Goal: Task Accomplishment & Management: Manage account settings

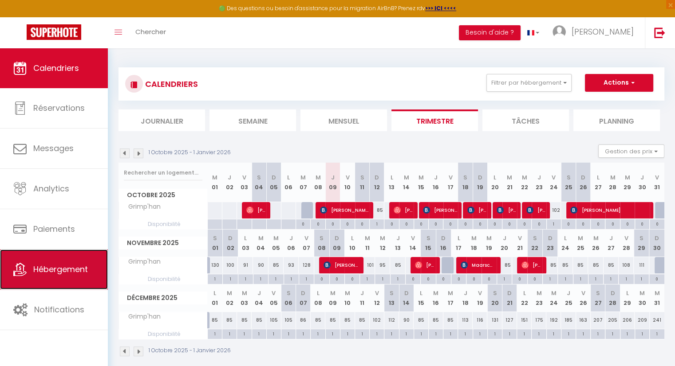
click at [78, 270] on span "Hébergement" at bounding box center [60, 269] width 55 height 11
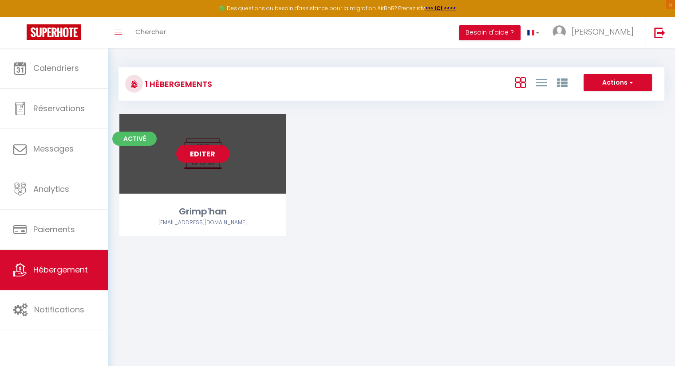
click at [200, 153] on link "Editer" at bounding box center [202, 154] width 53 height 18
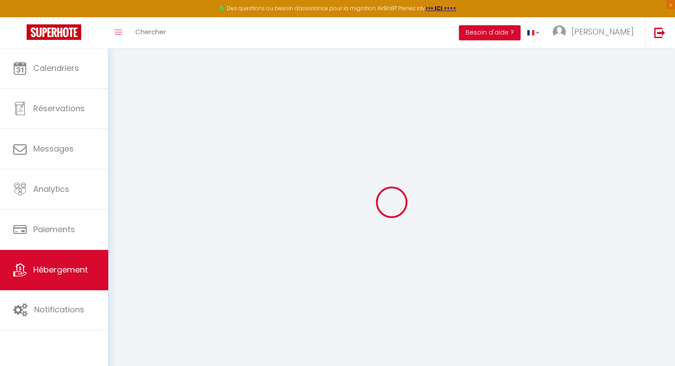
select select "17:00"
select select "17:30"
select select "11:30"
select select "30"
select select "120"
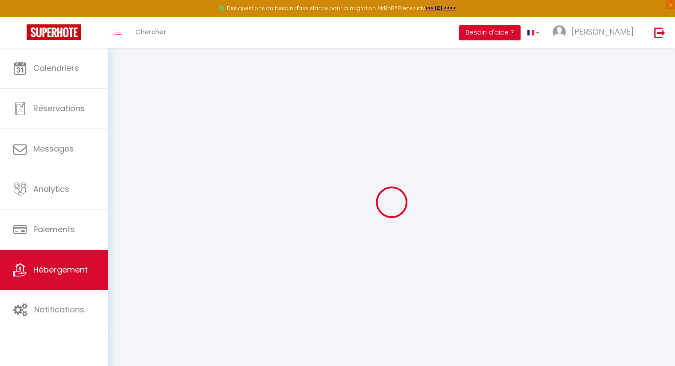
select select
checkbox input "false"
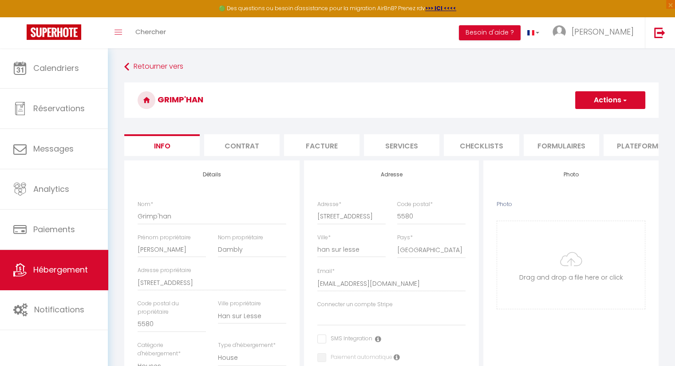
click at [605, 103] on button "Actions" at bounding box center [610, 100] width 70 height 18
click at [584, 121] on input "Enregistrer" at bounding box center [574, 119] width 33 height 9
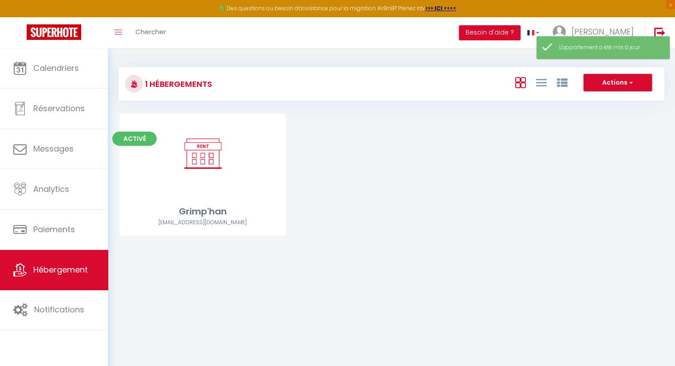
click at [611, 84] on button "Actions" at bounding box center [617, 83] width 68 height 18
click at [468, 245] on div "Activé Editer Grimp'han [EMAIL_ADDRESS][DOMAIN_NAME]" at bounding box center [391, 186] width 566 height 144
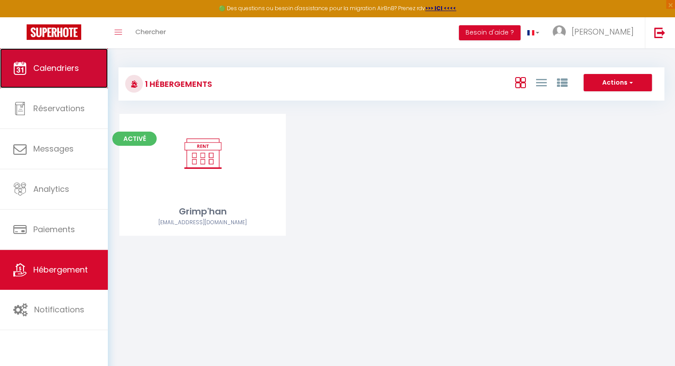
click at [79, 65] on span "Calendriers" at bounding box center [56, 68] width 46 height 11
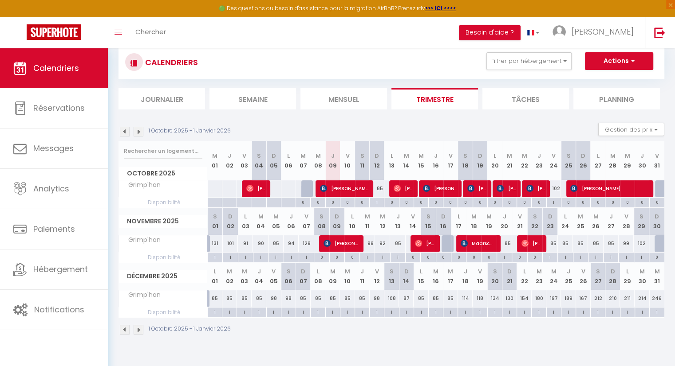
scroll to position [44, 0]
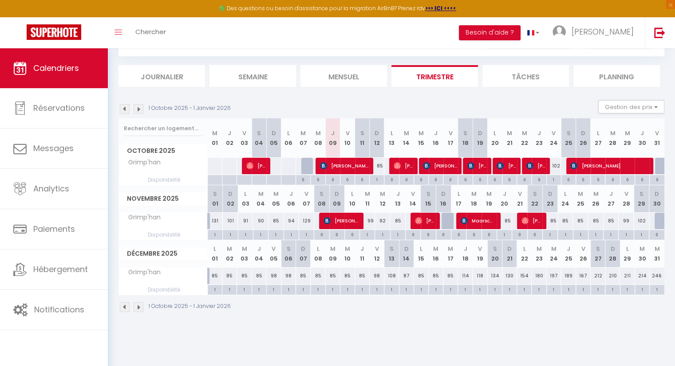
click at [432, 318] on div "1 Octobre 2025 - 1 Janvier 2026" at bounding box center [391, 308] width 546 height 26
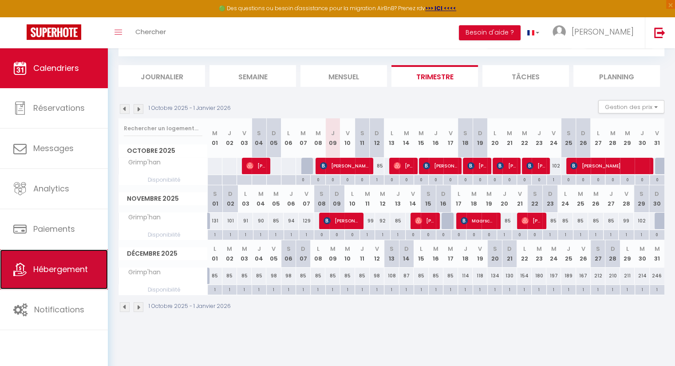
click at [59, 272] on span "Hébergement" at bounding box center [60, 269] width 55 height 11
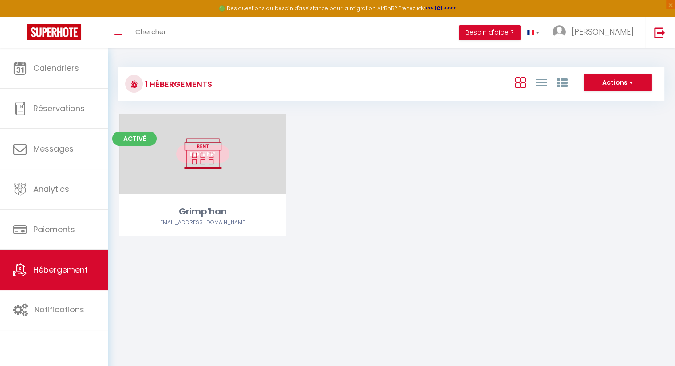
click at [200, 156] on link "Editer" at bounding box center [202, 154] width 53 height 18
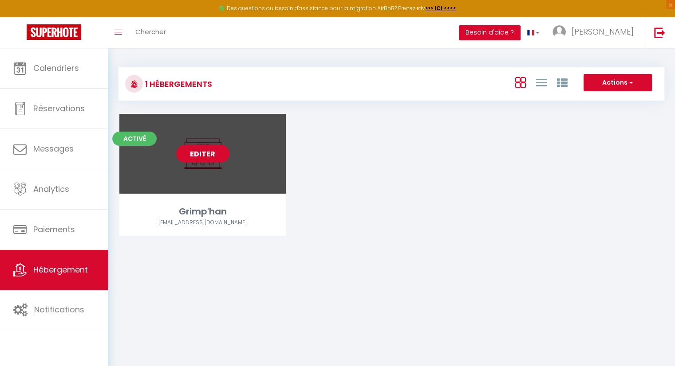
click at [200, 156] on link "Editer" at bounding box center [202, 154] width 53 height 18
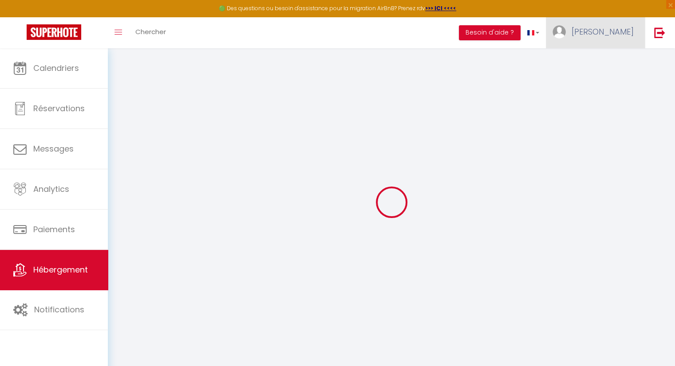
select select
checkbox input "false"
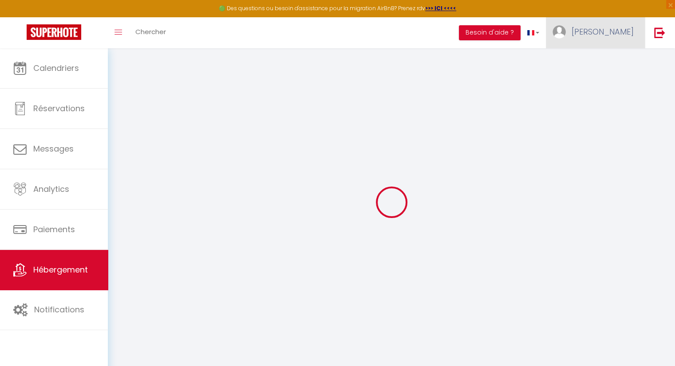
select select "17:00"
select select "17:30"
select select "11:30"
select select "30"
select select "120"
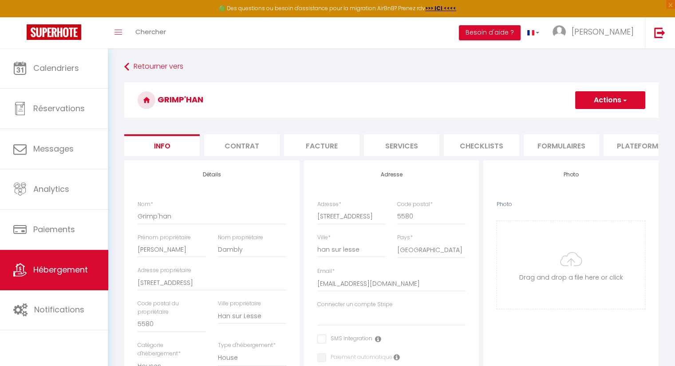
click at [622, 103] on span "button" at bounding box center [624, 100] width 6 height 9
click at [577, 121] on input "Enregistrer" at bounding box center [574, 119] width 33 height 9
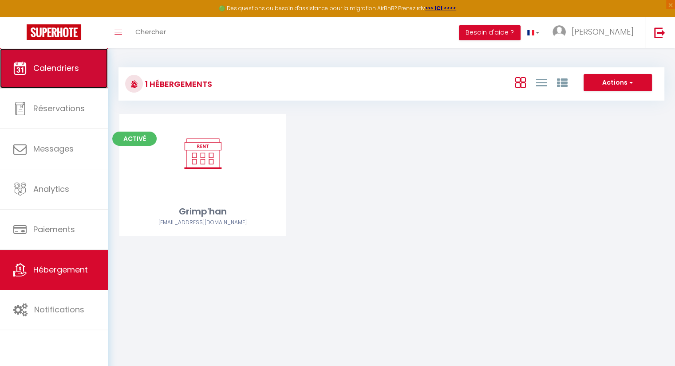
click at [87, 72] on link "Calendriers" at bounding box center [54, 68] width 108 height 40
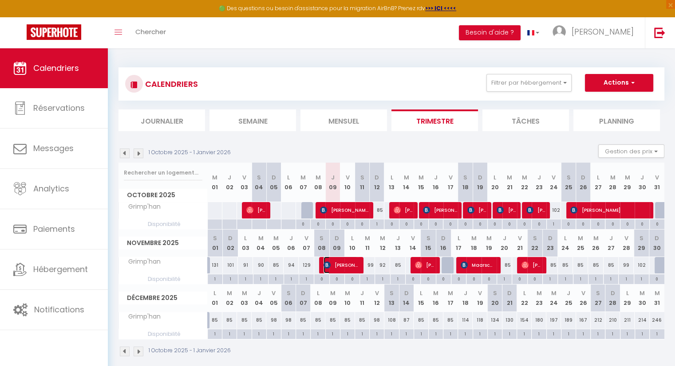
click at [343, 265] on span "[PERSON_NAME]" at bounding box center [340, 265] width 34 height 17
select select "OK"
select select "KO"
select select "0"
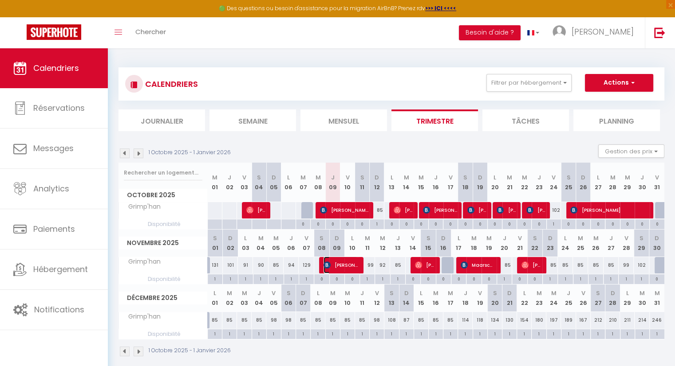
select select "1"
select select
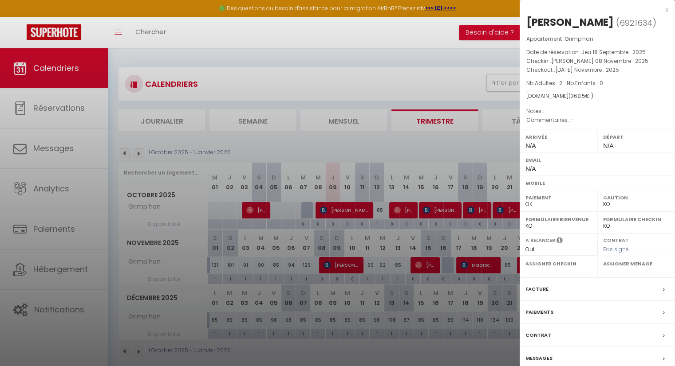
click at [396, 79] on div at bounding box center [337, 183] width 675 height 366
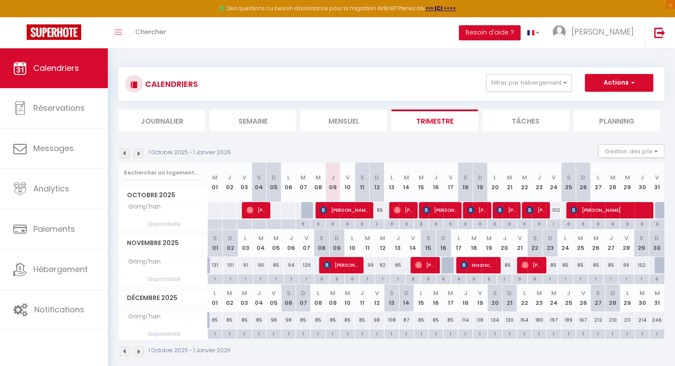
click at [558, 210] on div "102" at bounding box center [553, 210] width 15 height 16
type input "102"
type input "Ven 24 Octobre 2025"
type input "[PERSON_NAME] 25 Octobre 2025"
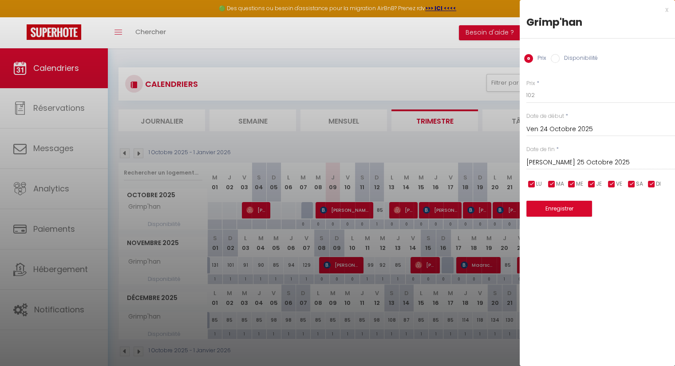
click at [362, 146] on div at bounding box center [337, 183] width 675 height 366
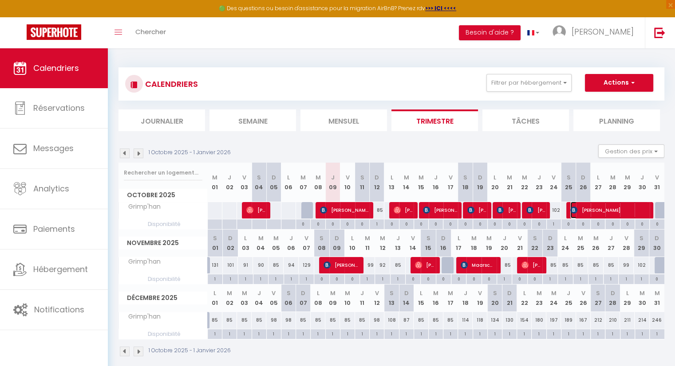
click at [630, 211] on span "[PERSON_NAME]" at bounding box center [609, 210] width 78 height 17
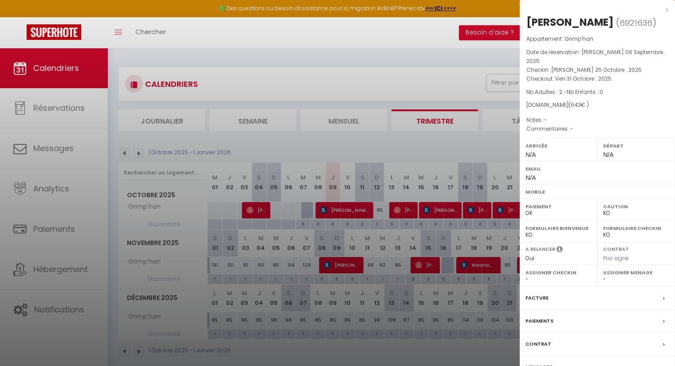
click at [482, 142] on div at bounding box center [337, 183] width 675 height 366
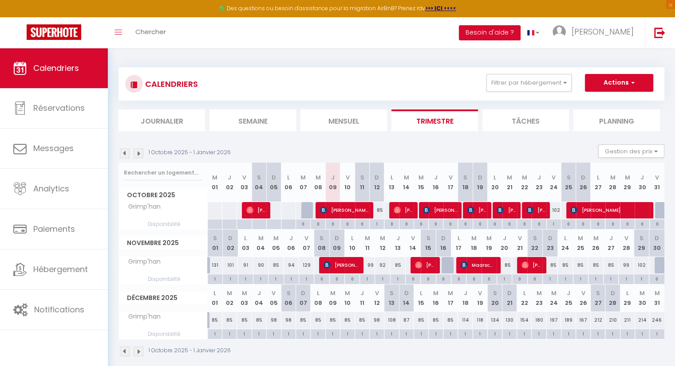
click at [579, 349] on div "1 Octobre 2025 - 1 Janvier 2026" at bounding box center [391, 353] width 546 height 26
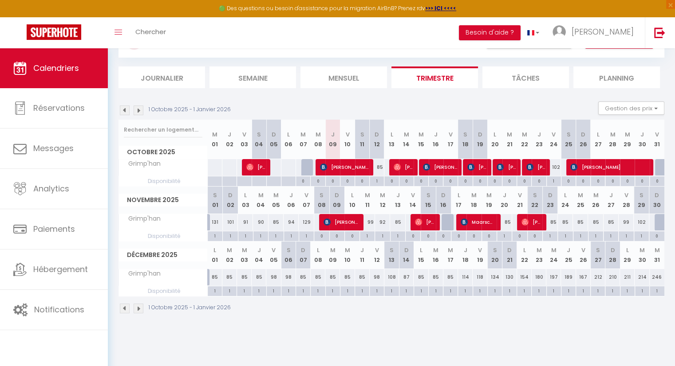
scroll to position [48, 0]
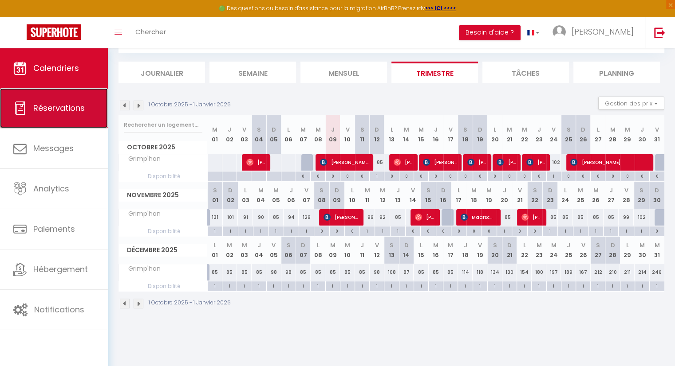
click at [66, 114] on link "Réservations" at bounding box center [54, 108] width 108 height 40
select select "not_cancelled"
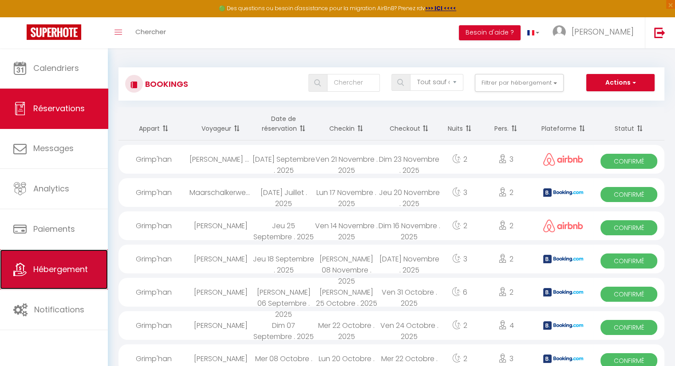
click at [72, 275] on link "Hébergement" at bounding box center [54, 270] width 108 height 40
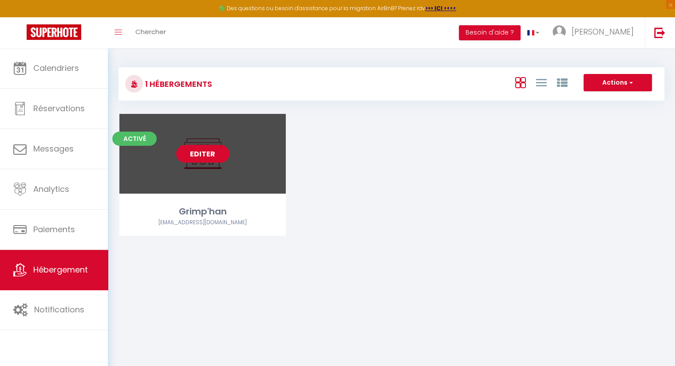
click at [206, 154] on link "Editer" at bounding box center [202, 154] width 53 height 18
select select "3"
select select "2"
select select "1"
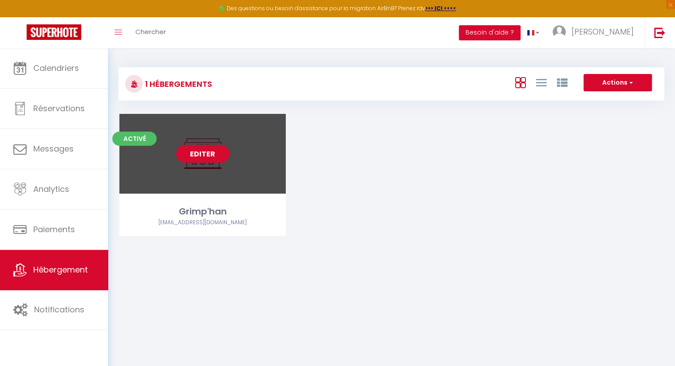
select select "28"
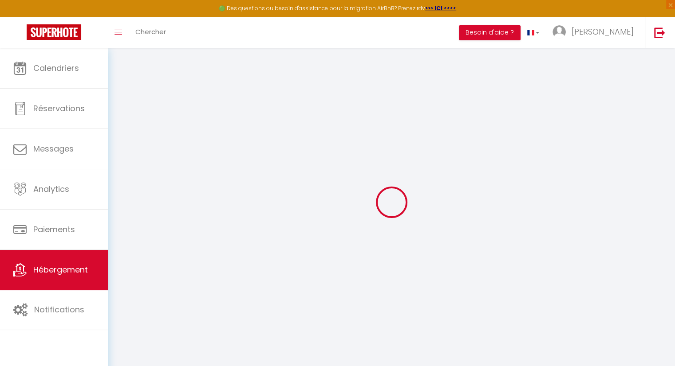
select select
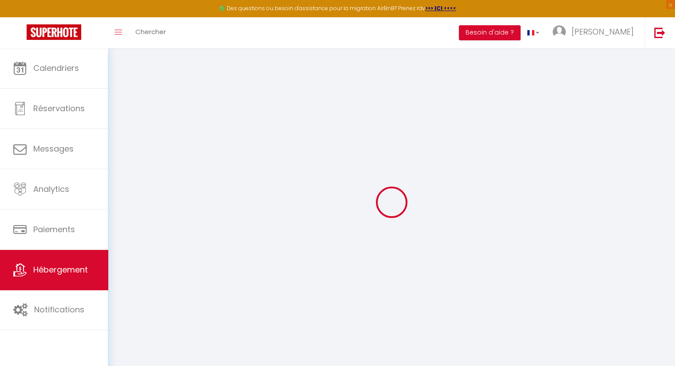
select select
checkbox input "false"
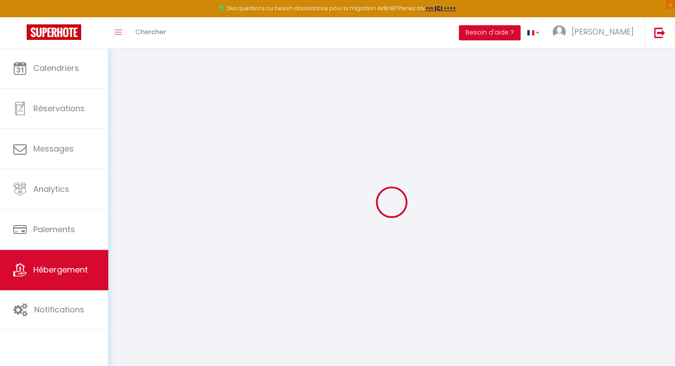
select select
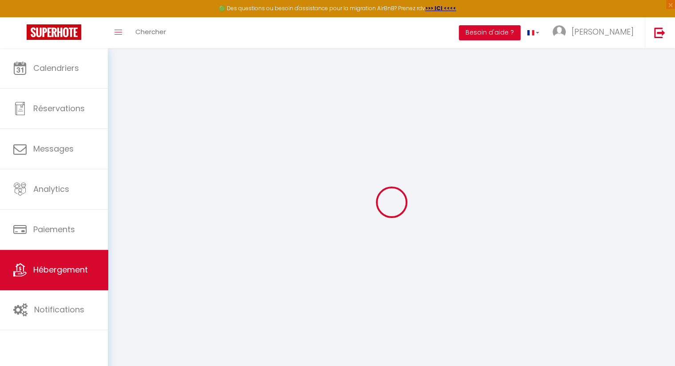
select select
checkbox input "false"
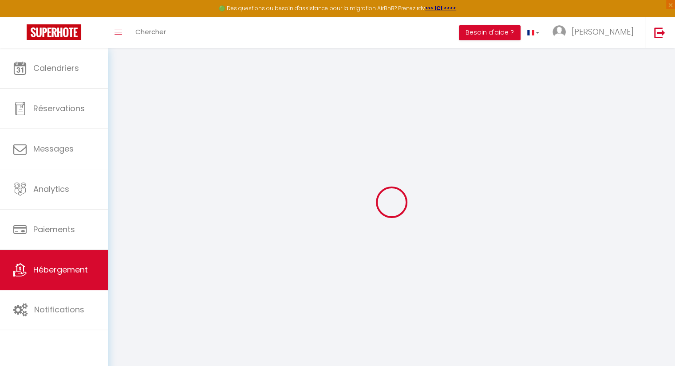
checkbox input "false"
select select
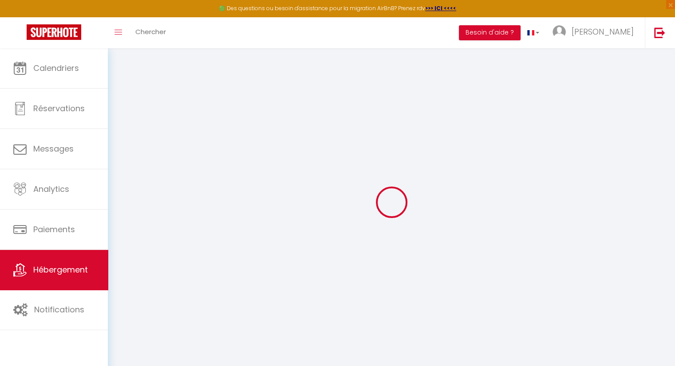
select select
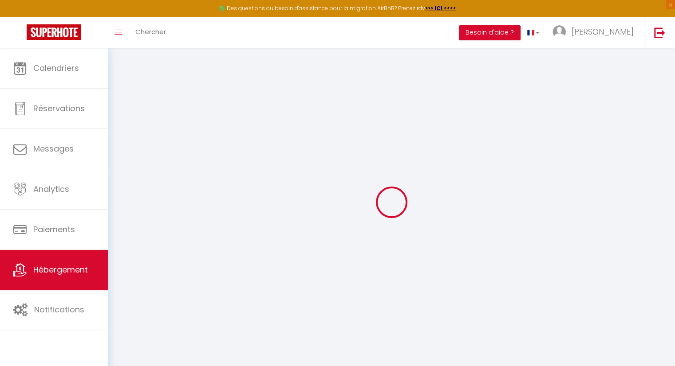
checkbox input "false"
select select
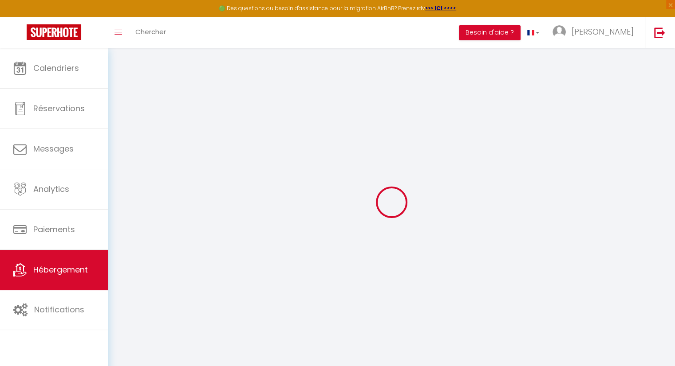
select select
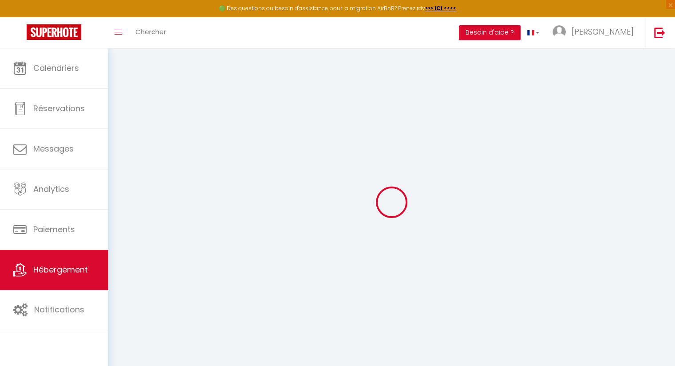
select select
checkbox input "false"
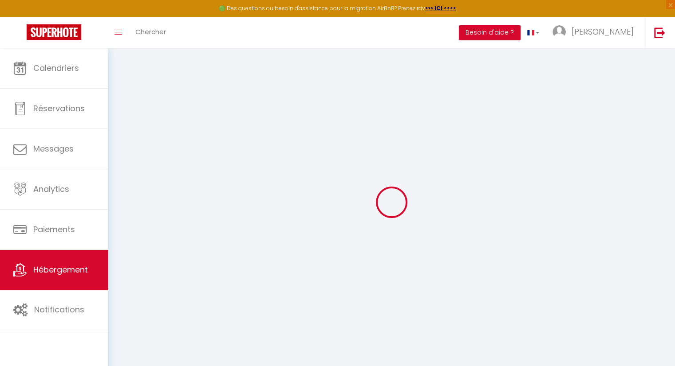
checkbox input "false"
select select
type input "Grimp'han"
type input "[PERSON_NAME]"
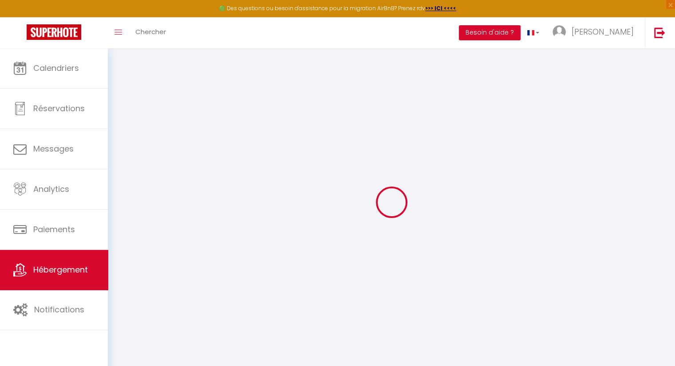
type input "Dambly"
type input "[STREET_ADDRESS]"
type input "5580"
type input "Han sur Lesse"
select select "houses"
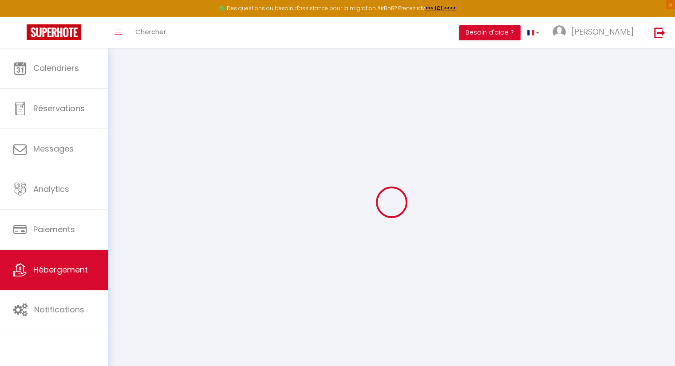
select select "4"
type input "100"
type input "165"
type input "40"
type input "6"
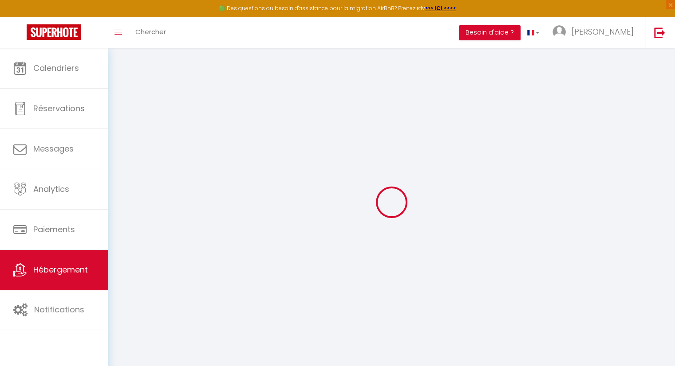
select select
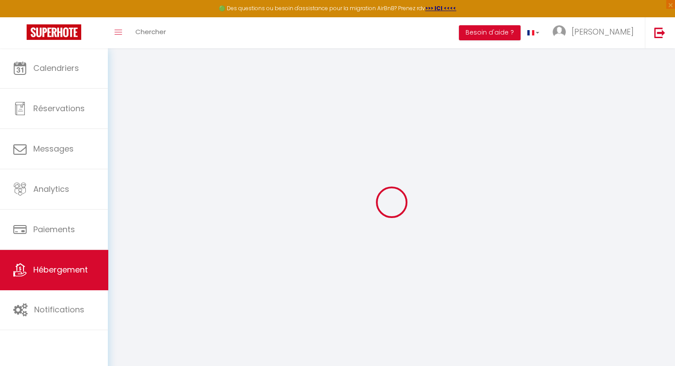
type input "[STREET_ADDRESS]"
type input "5580"
type input "han sur lesse"
select select "23"
type input "[EMAIL_ADDRESS][DOMAIN_NAME]"
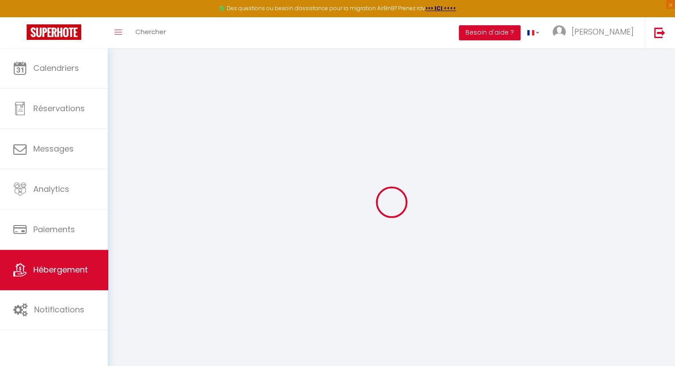
select select
checkbox input "false"
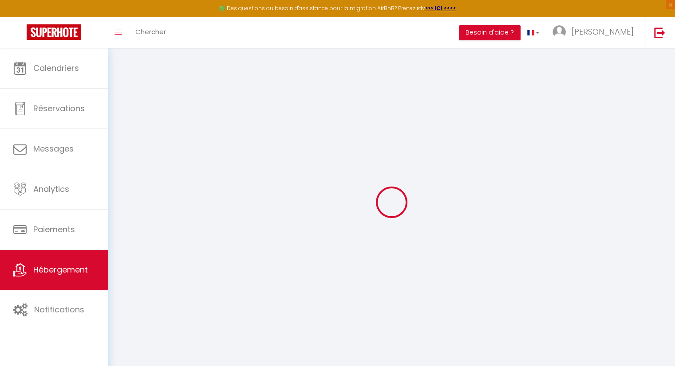
select select
type input "15"
type input "0"
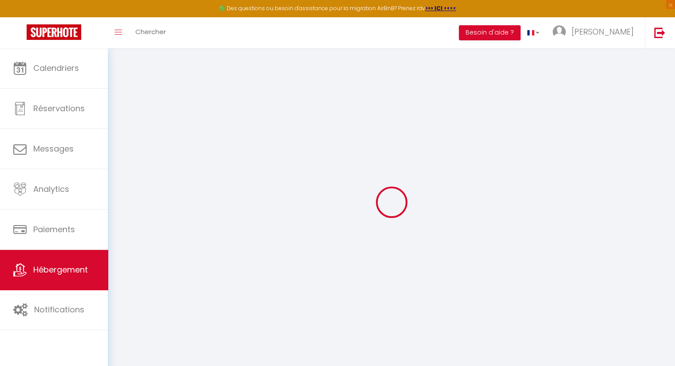
select select
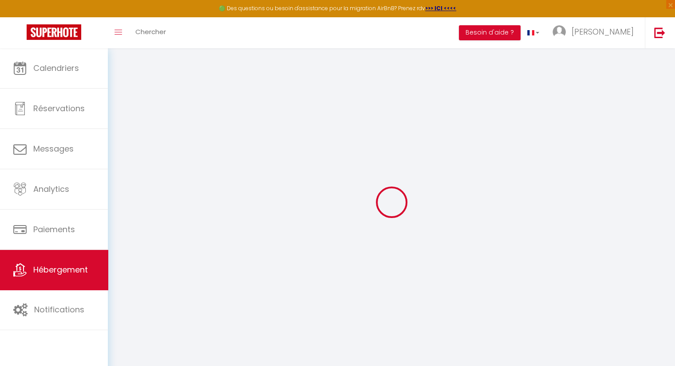
select select
checkbox input "false"
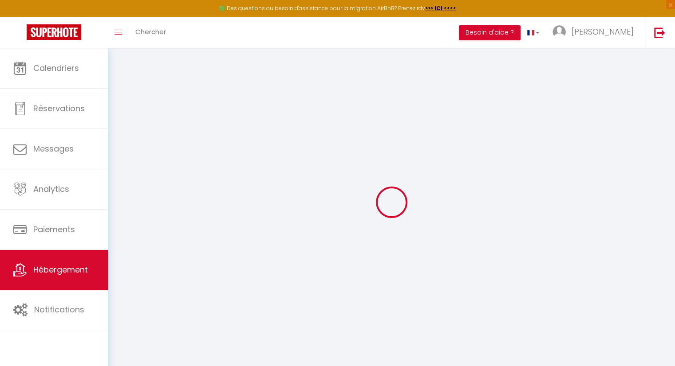
select select
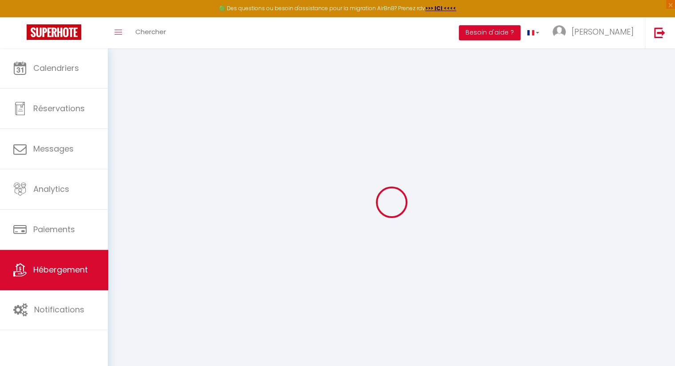
select select
checkbox input "false"
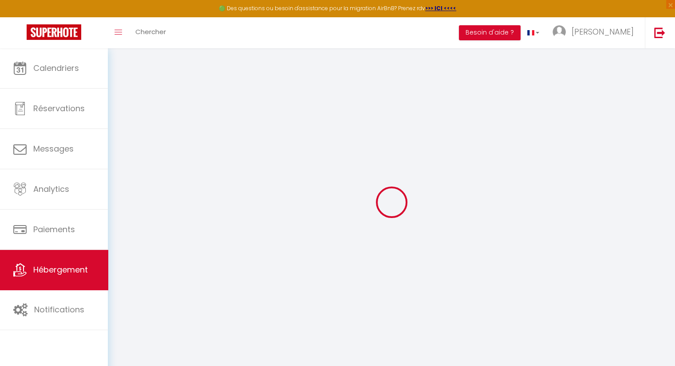
select select
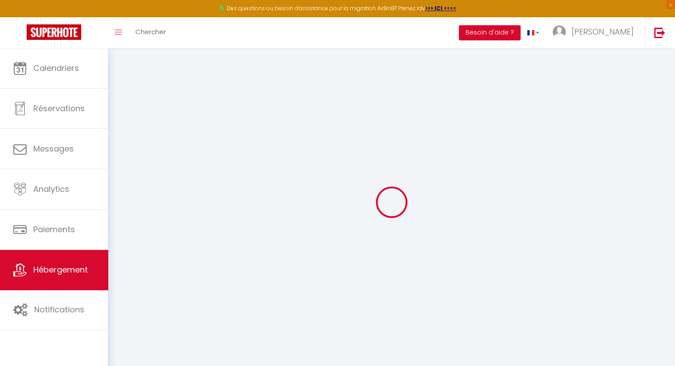
select select
checkbox input "false"
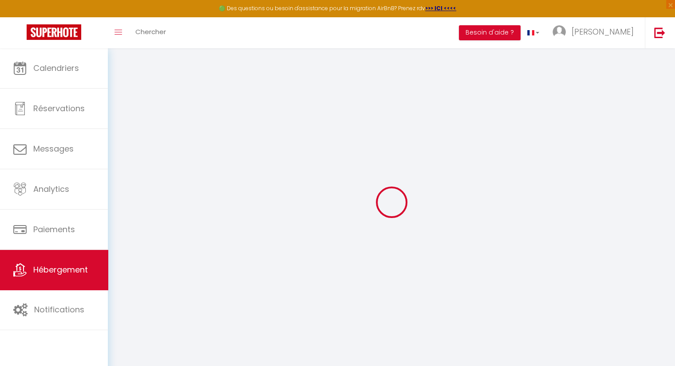
select select "+ 17 %"
select select "22783-46186213"
select select
checkbox input "false"
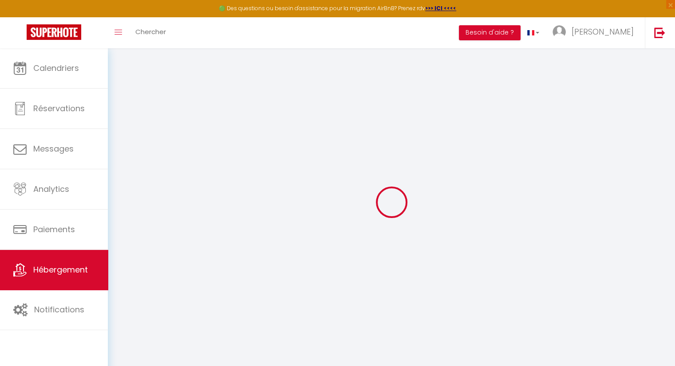
checkbox input "false"
select select "EUR"
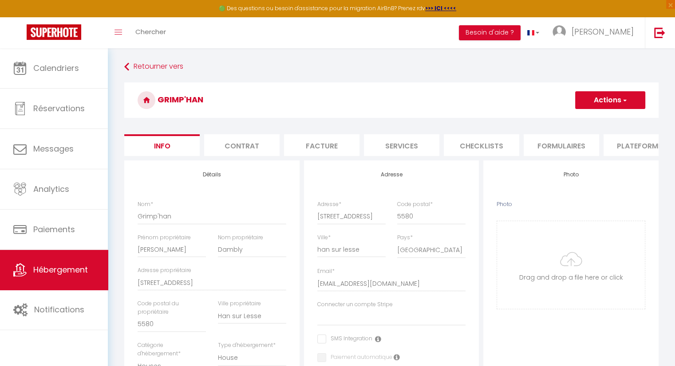
click at [574, 149] on li "Formulaires" at bounding box center [560, 145] width 75 height 22
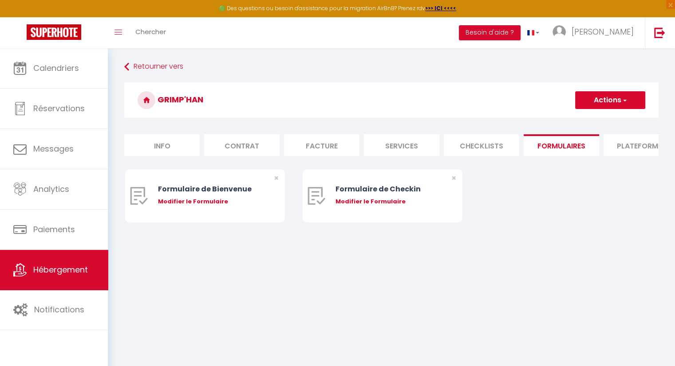
click at [635, 149] on li "Plateformes" at bounding box center [640, 145] width 75 height 22
select select
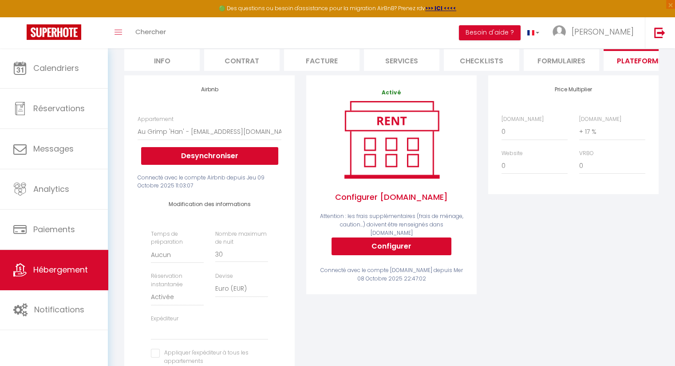
scroll to position [89, 0]
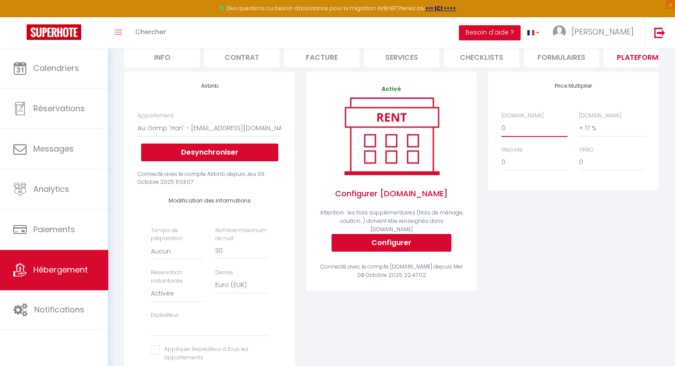
drag, startPoint x: 511, startPoint y: 136, endPoint x: 500, endPoint y: 134, distance: 11.2
click at [500, 134] on div "[DOMAIN_NAME] 0 + 1 % + 2 % + 3 % + 4 % + 5 % + 6 % + 7 % + 8 %" at bounding box center [534, 124] width 78 height 25
select select "+ 15 %"
click at [501, 126] on select "0 + 1 % + 2 % + 3 % + 4 % + 5 % + 6 % + 7 % + 8 % + 9 %" at bounding box center [534, 128] width 66 height 17
select select
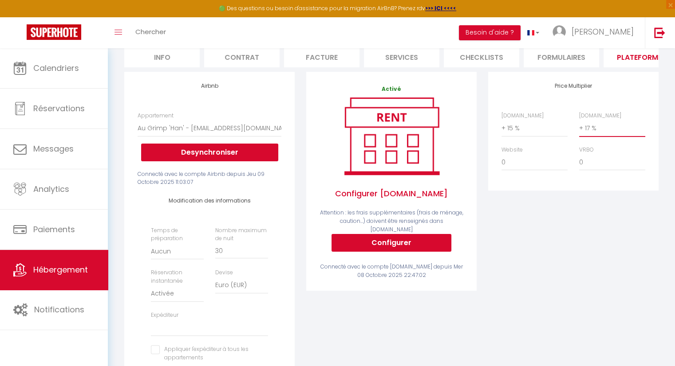
drag, startPoint x: 597, startPoint y: 132, endPoint x: 557, endPoint y: 135, distance: 40.9
click at [557, 135] on div "[DOMAIN_NAME] 0 + 1 % + 2 % + 3 % + 4 % + 5 % + 6 % + 7 % + 8 %" at bounding box center [572, 146] width 155 height 68
click at [579, 126] on select "0 + 1 % + 2 % + 3 % + 4 % + 5 % + 6 % + 7 % + 8 % + 9 %" at bounding box center [612, 128] width 66 height 17
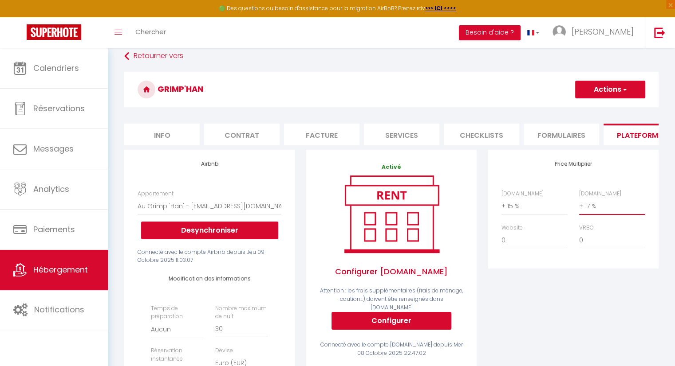
scroll to position [0, 0]
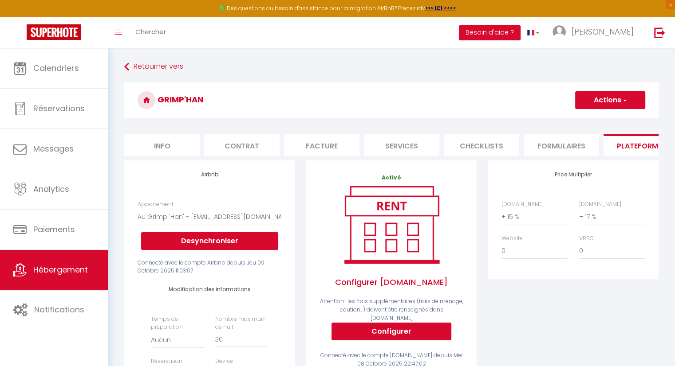
click at [614, 108] on button "Actions" at bounding box center [610, 100] width 70 height 18
click at [605, 119] on link "Enregistrer" at bounding box center [609, 120] width 70 height 12
select select "EUR"
select select
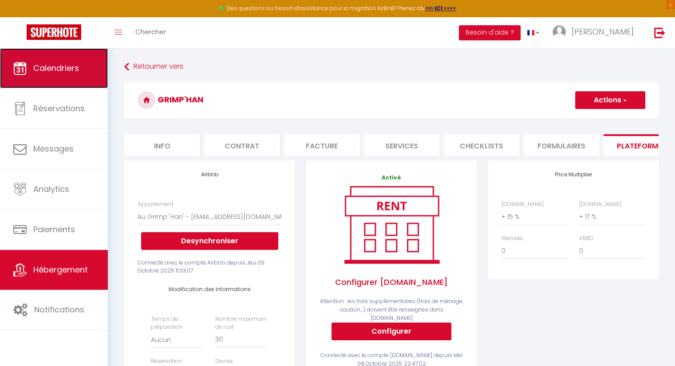
click at [91, 73] on link "Calendriers" at bounding box center [54, 68] width 108 height 40
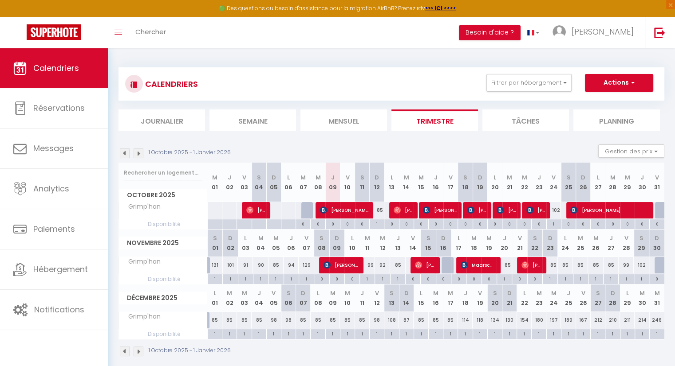
drag, startPoint x: 560, startPoint y: 210, endPoint x: 554, endPoint y: 211, distance: 6.4
click at [550, 211] on tr "Grimp'[PERSON_NAME] [PERSON_NAME]" at bounding box center [392, 210] width 546 height 17
drag, startPoint x: 571, startPoint y: 187, endPoint x: 548, endPoint y: 186, distance: 22.6
click at [548, 186] on tr "Octobre 2025 M 01 J 02 V 03 S 04 D 05 L 06 M 07 M 08 J 09 V 10 S 11 D 12 L 13 M…" at bounding box center [392, 182] width 546 height 39
click at [568, 242] on th "L 24" at bounding box center [565, 243] width 15 height 27
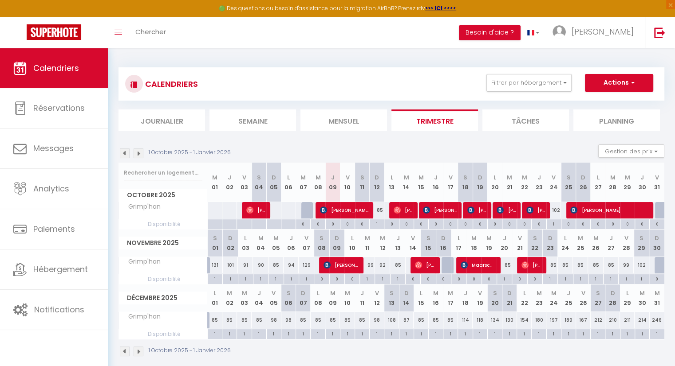
drag, startPoint x: 558, startPoint y: 212, endPoint x: 552, endPoint y: 212, distance: 6.2
click at [552, 212] on tr "Grimp'[PERSON_NAME] [PERSON_NAME]" at bounding box center [392, 210] width 546 height 17
drag, startPoint x: 571, startPoint y: 187, endPoint x: 563, endPoint y: 188, distance: 8.0
click at [563, 188] on th "S 25" at bounding box center [568, 182] width 15 height 39
click at [409, 73] on div "CALENDRIERS Filtrer par hébergement Tous Grimp'han Effacer Sauvegarder Actions …" at bounding box center [391, 83] width 546 height 33
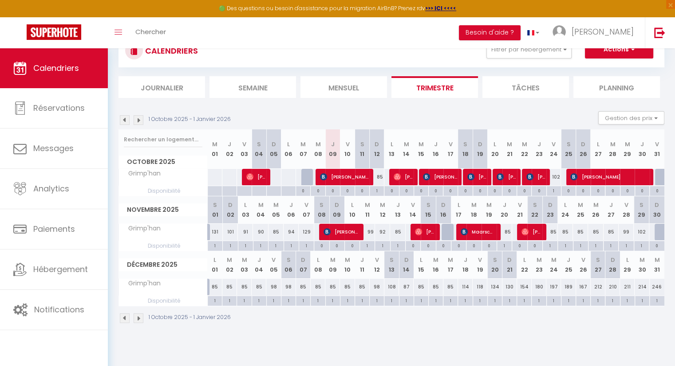
scroll to position [48, 0]
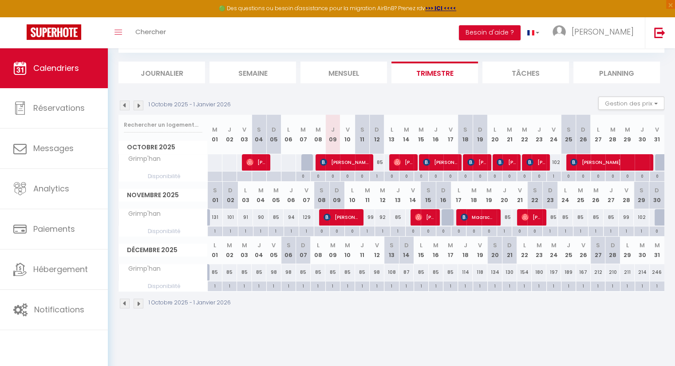
click at [345, 321] on div "CALENDRIERS Filtrer par hébergement Tous Grimp'han Effacer Sauvegarder Actions …" at bounding box center [391, 164] width 567 height 328
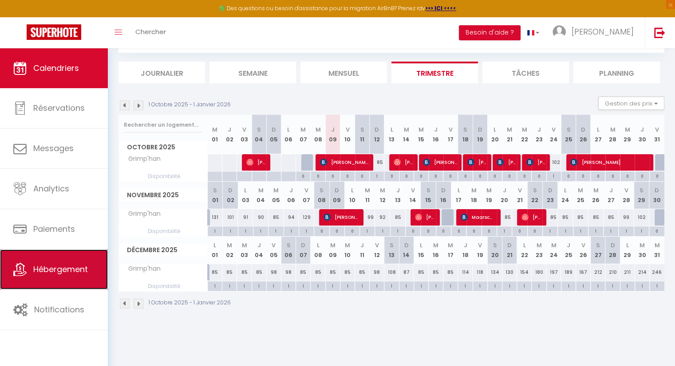
click at [78, 275] on link "Hébergement" at bounding box center [54, 270] width 108 height 40
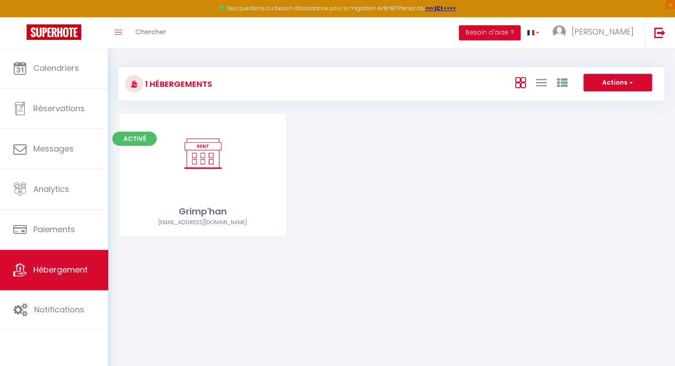
click at [630, 84] on span "button" at bounding box center [629, 82] width 5 height 9
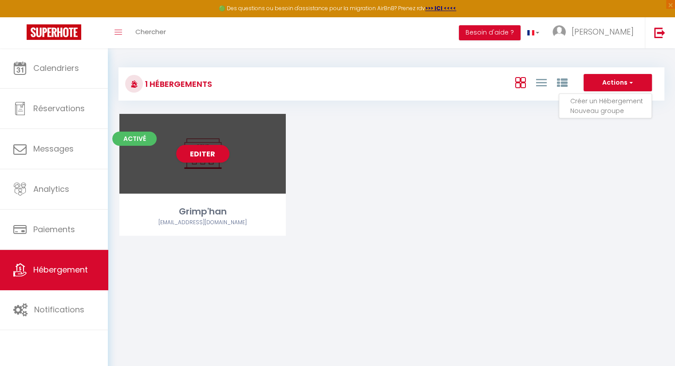
click at [212, 167] on div "Editer" at bounding box center [202, 154] width 166 height 80
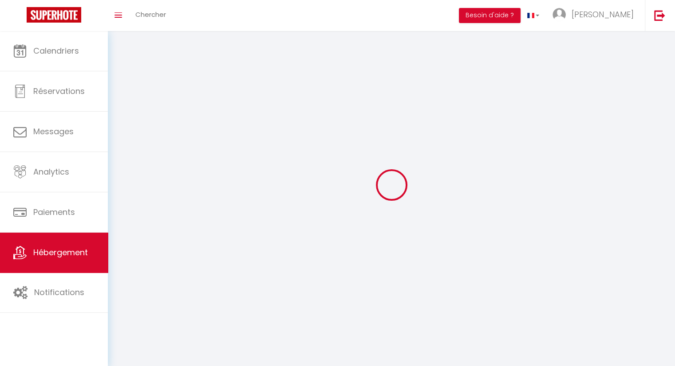
click at [209, 157] on div at bounding box center [391, 185] width 546 height 287
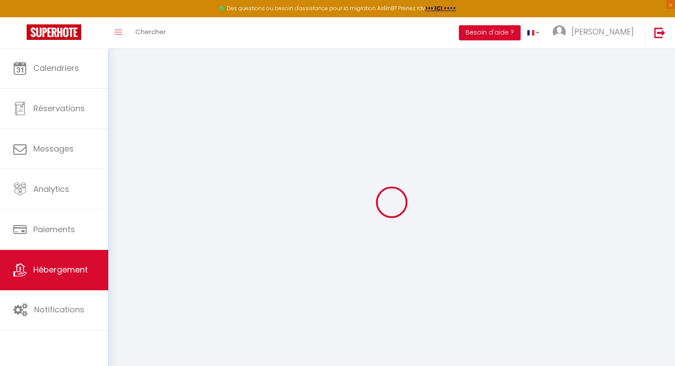
select select
checkbox input "false"
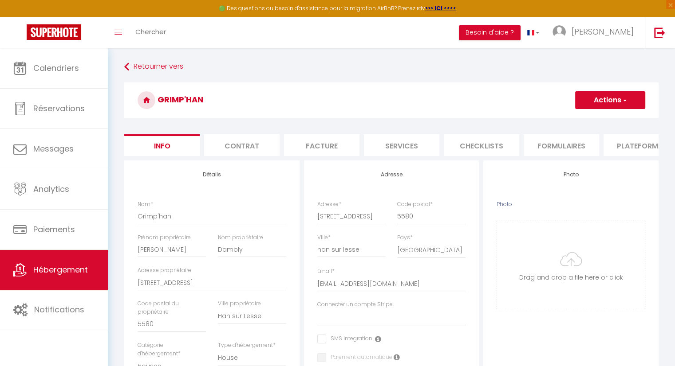
click at [606, 98] on button "Actions" at bounding box center [610, 100] width 70 height 18
click at [579, 118] on input "Enregistrer" at bounding box center [574, 119] width 33 height 9
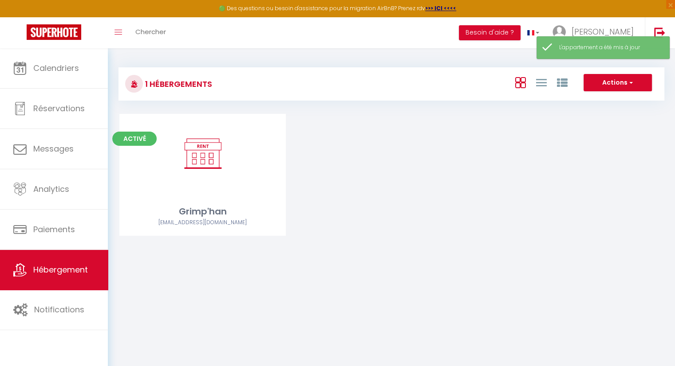
click at [445, 215] on div "Activé Editer Grimp'han [EMAIL_ADDRESS][DOMAIN_NAME]" at bounding box center [391, 186] width 566 height 144
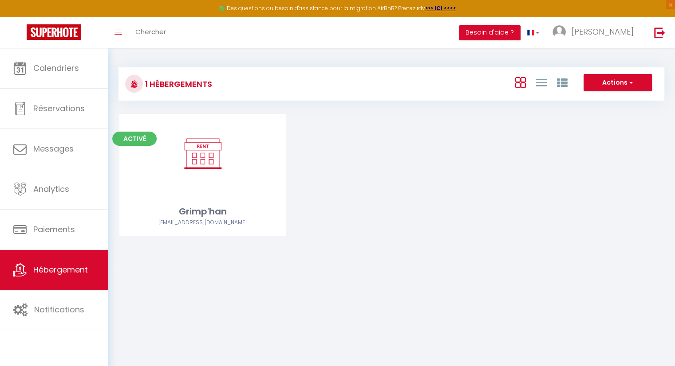
drag, startPoint x: 540, startPoint y: 216, endPoint x: 544, endPoint y: 208, distance: 9.1
click at [547, 216] on div "Activé Editer Grimp'han [EMAIL_ADDRESS][DOMAIN_NAME]" at bounding box center [391, 186] width 566 height 144
click at [55, 266] on span "Hébergement" at bounding box center [60, 269] width 55 height 11
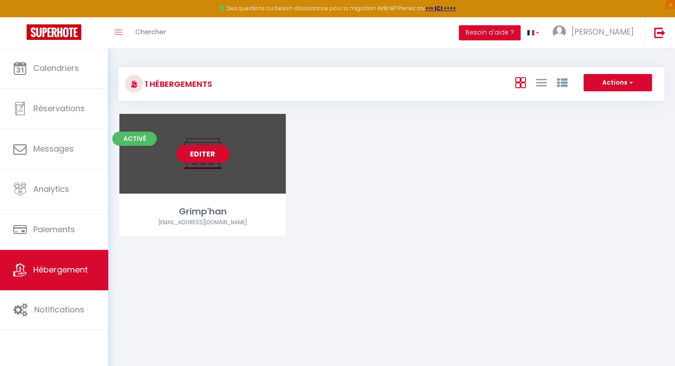
click at [224, 165] on div "Editer" at bounding box center [202, 154] width 166 height 80
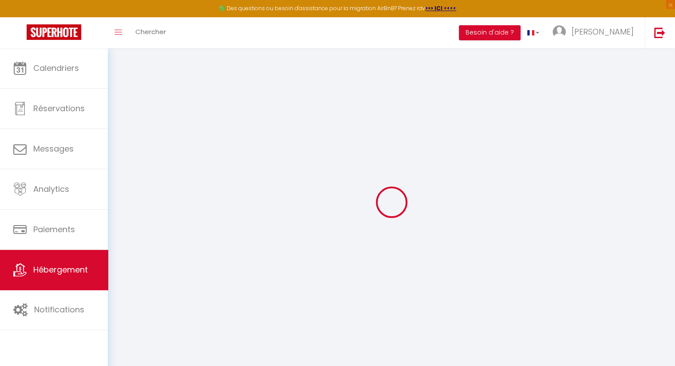
select select
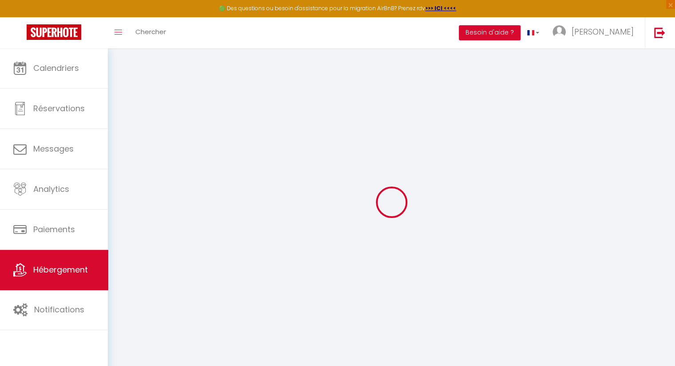
select select
checkbox input "false"
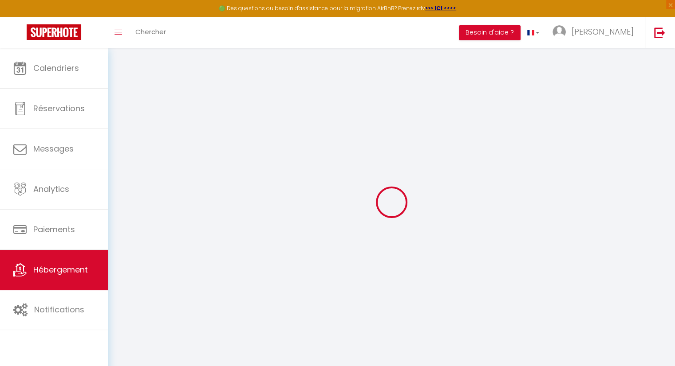
select select
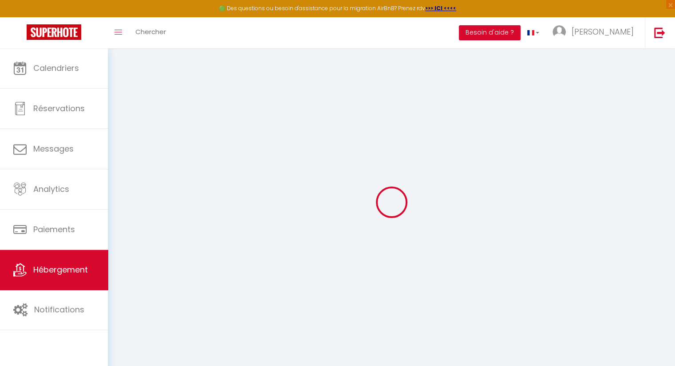
select select
checkbox input "false"
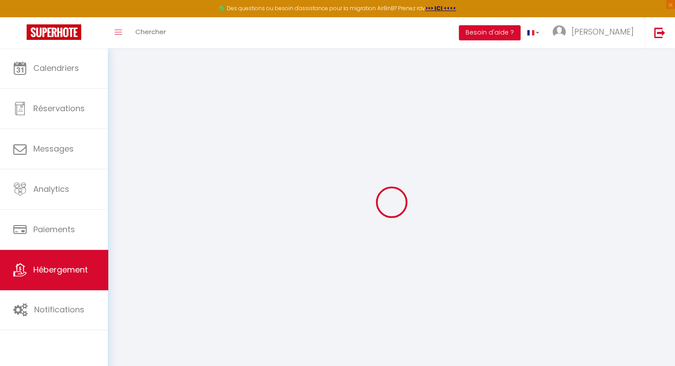
checkbox input "false"
select select
type input "Grimp'han"
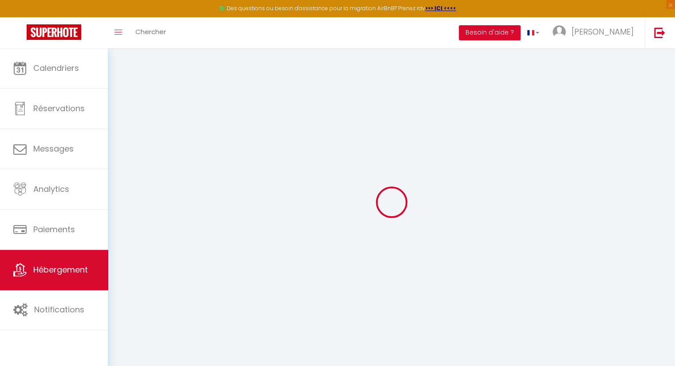
type input "[PERSON_NAME]"
type input "Dambly"
type input "[STREET_ADDRESS]"
type input "5580"
type input "Han sur Lesse"
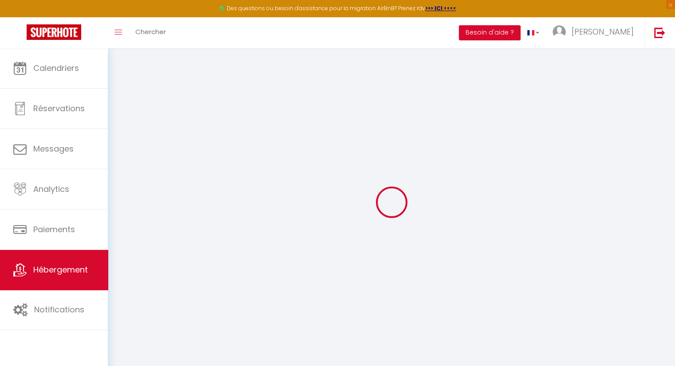
select select "houses"
select select "4"
type input "100"
type input "165"
type input "40"
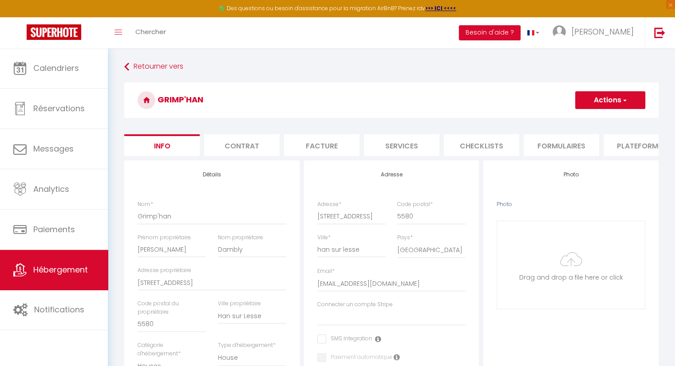
click at [625, 101] on span "button" at bounding box center [624, 100] width 6 height 9
click at [579, 118] on input "Enregistrer" at bounding box center [574, 119] width 33 height 9
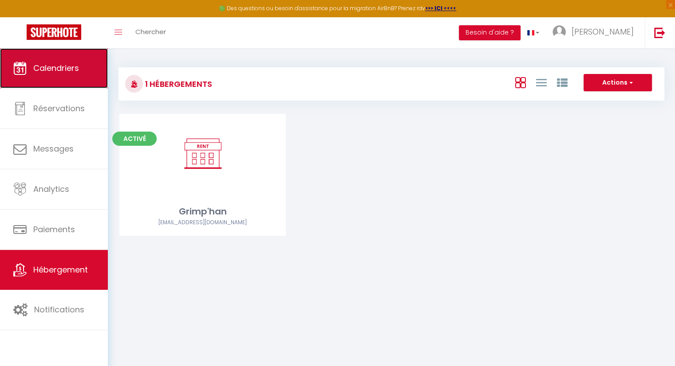
click at [62, 74] on link "Calendriers" at bounding box center [54, 68] width 108 height 40
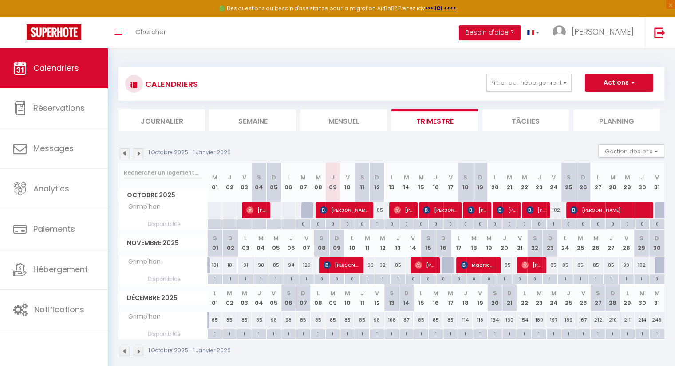
drag, startPoint x: 226, startPoint y: 318, endPoint x: 233, endPoint y: 319, distance: 6.8
click at [233, 319] on div "85" at bounding box center [229, 320] width 15 height 16
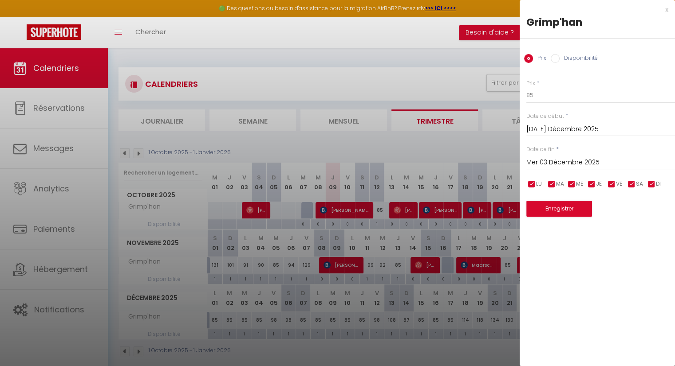
click at [283, 143] on div at bounding box center [337, 183] width 675 height 366
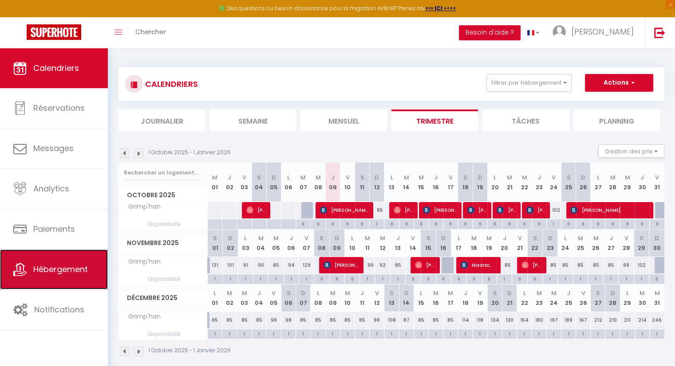
click at [75, 262] on link "Hébergement" at bounding box center [54, 270] width 108 height 40
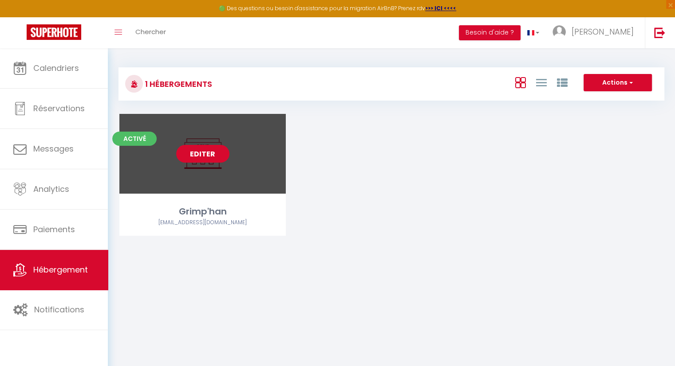
click at [201, 155] on link "Editer" at bounding box center [202, 154] width 53 height 18
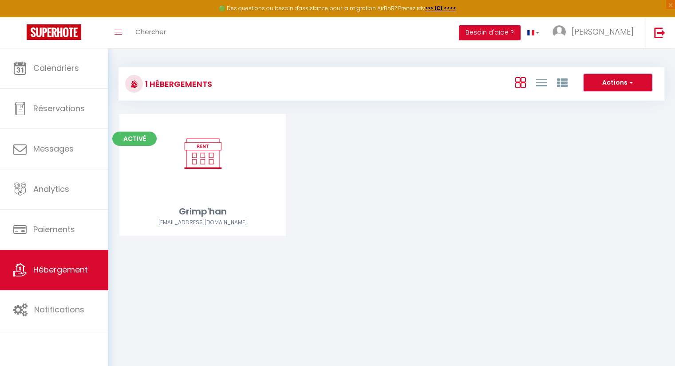
click at [608, 81] on button "Actions" at bounding box center [617, 83] width 68 height 18
click at [408, 182] on div "Activé Editer Grimp'han [EMAIL_ADDRESS][DOMAIN_NAME]" at bounding box center [391, 186] width 566 height 144
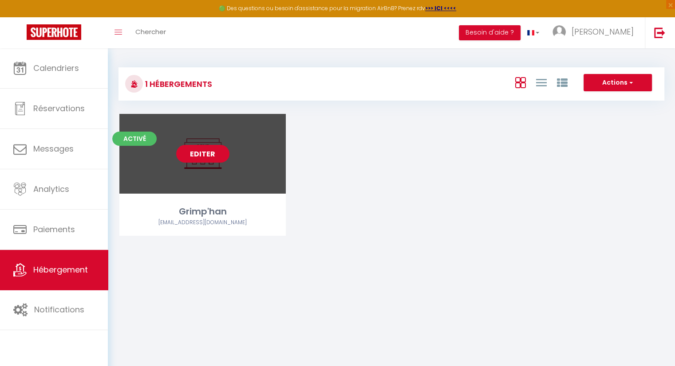
click at [200, 156] on link "Editer" at bounding box center [202, 154] width 53 height 18
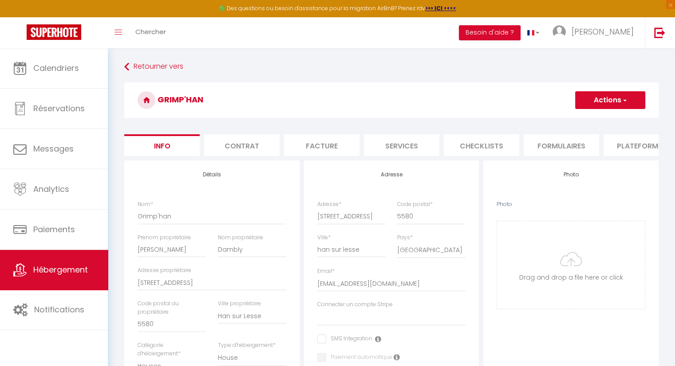
click at [597, 103] on button "Actions" at bounding box center [610, 100] width 70 height 18
click at [586, 122] on input "Enregistrer" at bounding box center [574, 119] width 33 height 9
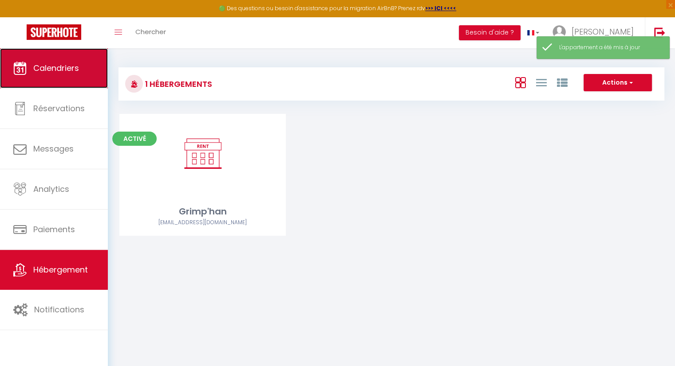
click at [48, 70] on span "Calendriers" at bounding box center [56, 68] width 46 height 11
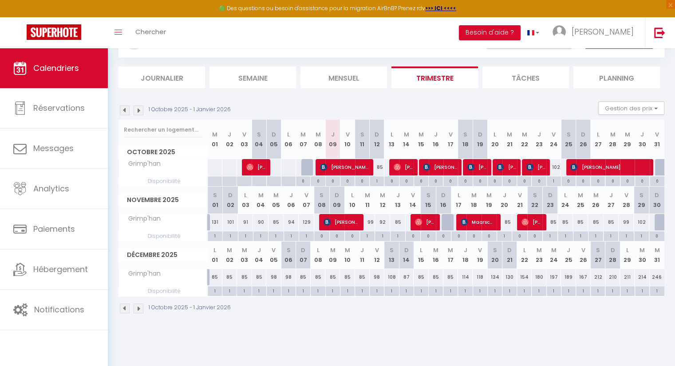
scroll to position [48, 0]
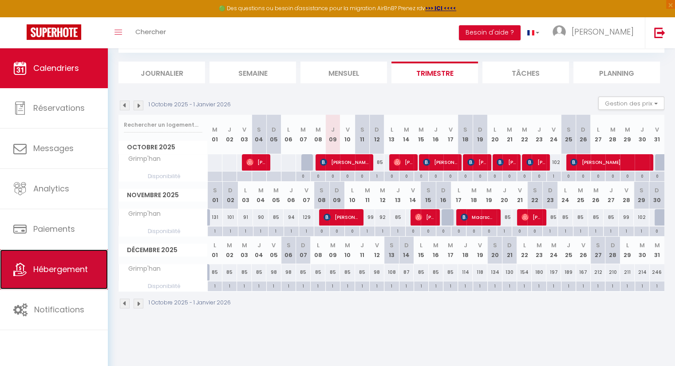
click at [64, 267] on span "Hébergement" at bounding box center [60, 269] width 55 height 11
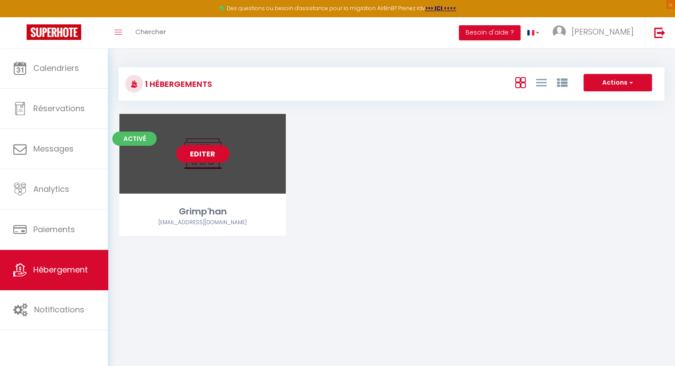
click at [193, 157] on link "Editer" at bounding box center [202, 154] width 53 height 18
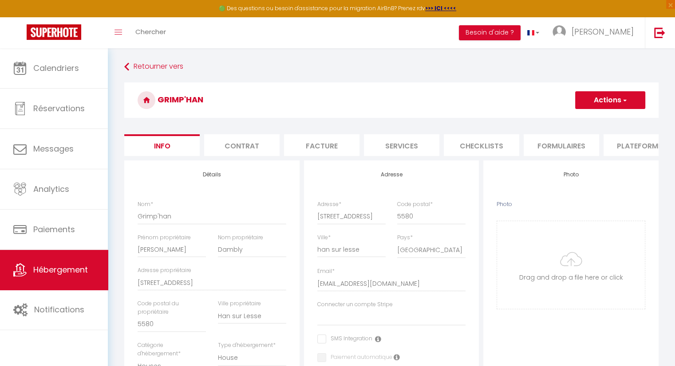
click at [568, 142] on li "Formulaires" at bounding box center [560, 145] width 75 height 22
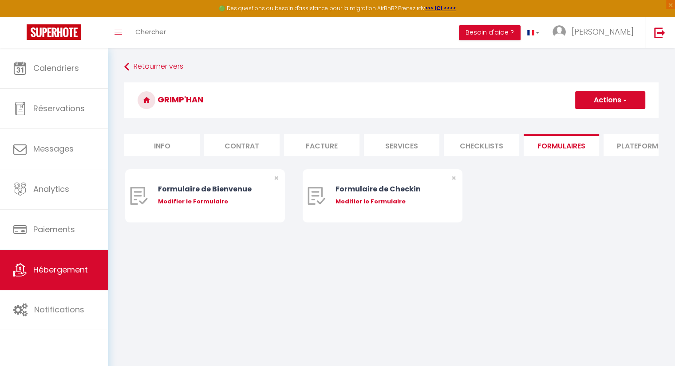
click at [629, 143] on li "Plateformes" at bounding box center [640, 145] width 75 height 22
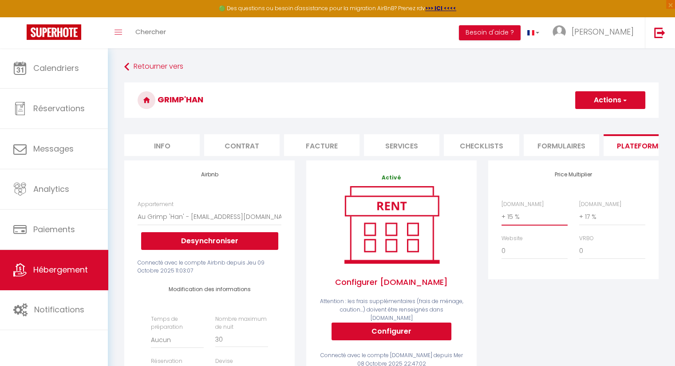
click at [517, 223] on select "0 + 1 % + 2 % + 3 % + 4 % + 5 % + 6 % + 7 % + 8 % + 9 %" at bounding box center [534, 216] width 66 height 17
click at [501, 215] on select "0 + 1 % + 2 % + 3 % + 4 % + 5 % + 6 % + 7 % + 8 % + 9 %" at bounding box center [534, 216] width 66 height 17
click at [613, 98] on button "Actions" at bounding box center [610, 100] width 70 height 18
click at [599, 118] on link "Enregistrer" at bounding box center [609, 120] width 70 height 12
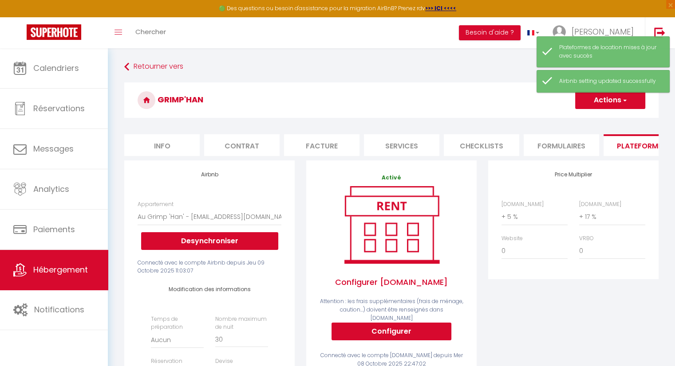
click at [397, 79] on div "Retourner vers [GEOGRAPHIC_DATA] Actions Enregistrer Info Contrat Facture Servi…" at bounding box center [391, 367] width 546 height 616
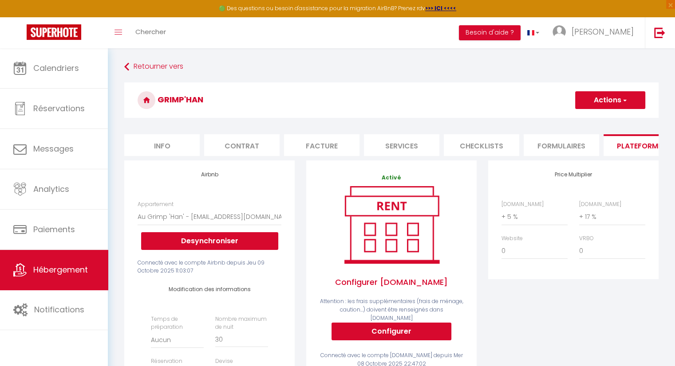
click at [372, 85] on h3 "Grimp'han" at bounding box center [391, 100] width 534 height 35
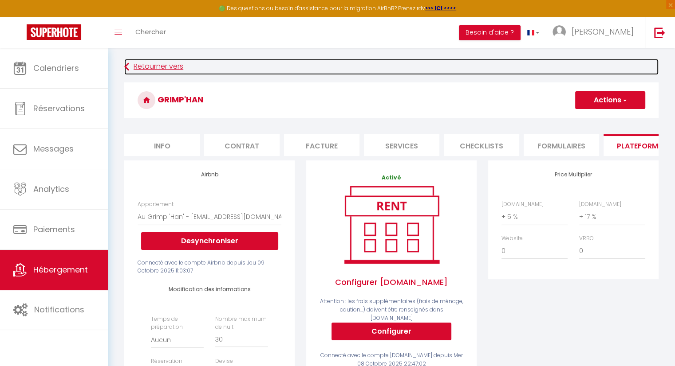
click at [289, 61] on link "Retourner vers" at bounding box center [391, 67] width 534 height 16
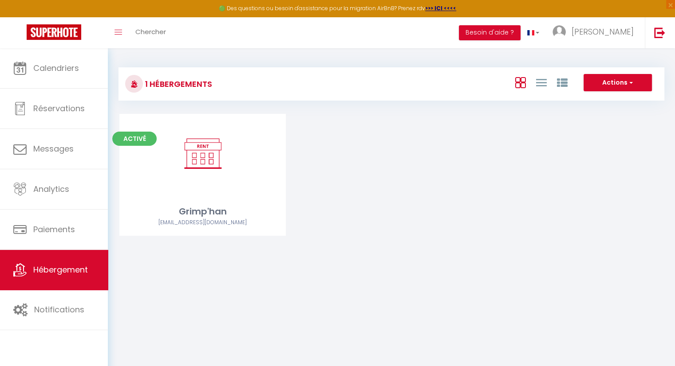
click at [463, 229] on div "Activé Editer Grimp'han [EMAIL_ADDRESS][DOMAIN_NAME]" at bounding box center [391, 186] width 566 height 144
drag, startPoint x: 366, startPoint y: 156, endPoint x: 323, endPoint y: 165, distance: 43.5
click at [323, 165] on div "Activé Editer Grimp'han [EMAIL_ADDRESS][DOMAIN_NAME]" at bounding box center [391, 186] width 566 height 144
click at [512, 223] on div "Activé Editer Grimp'han [EMAIL_ADDRESS][DOMAIN_NAME]" at bounding box center [391, 186] width 566 height 144
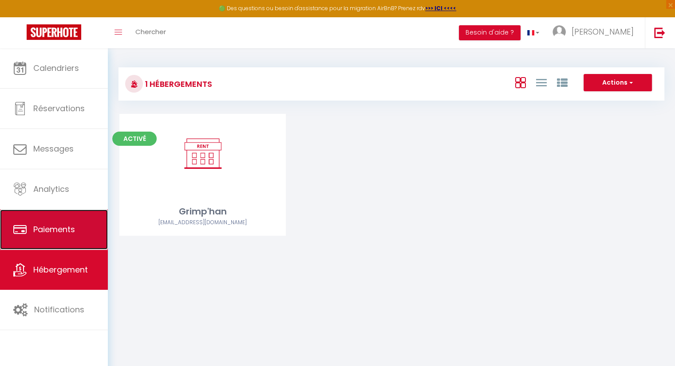
click at [35, 245] on link "Paiements" at bounding box center [54, 230] width 108 height 40
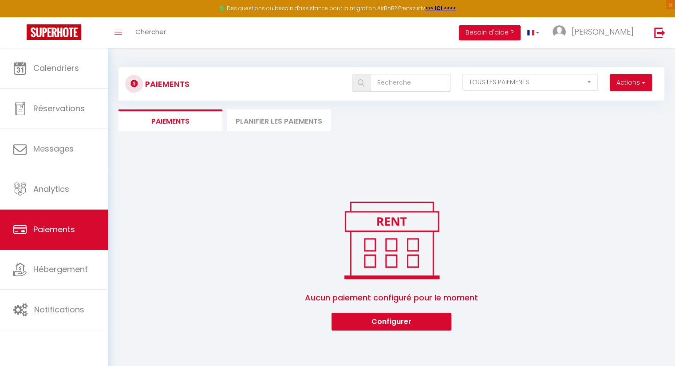
click at [410, 73] on div "Paiements Actions Créer nouveau [PERSON_NAME] Créer nouveau lien caution EN ATT…" at bounding box center [391, 83] width 546 height 33
click at [613, 80] on button "Actions" at bounding box center [630, 83] width 42 height 18
click at [482, 143] on div "Paiements Actions Créer nouveau [PERSON_NAME] Créer nouveau lien caution EN ATT…" at bounding box center [391, 195] width 546 height 272
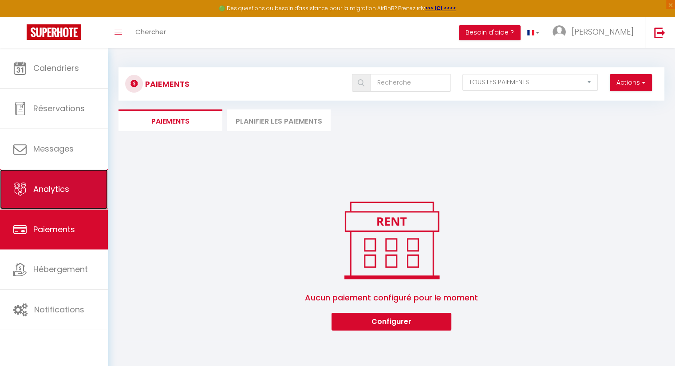
click at [71, 193] on link "Analytics" at bounding box center [54, 189] width 108 height 40
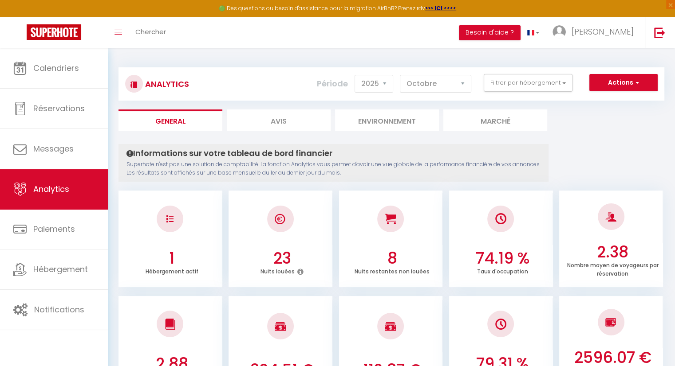
click at [275, 125] on li "Avis" at bounding box center [279, 121] width 104 height 22
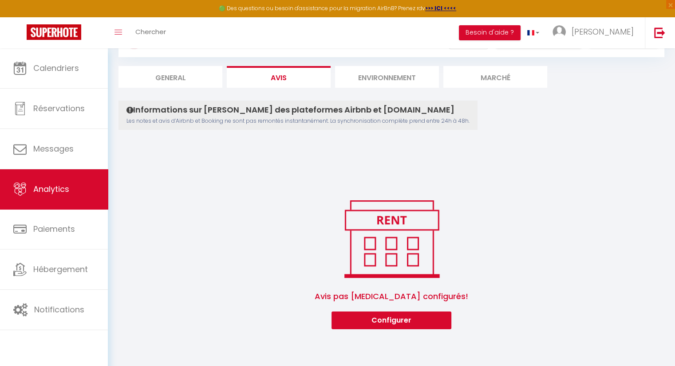
scroll to position [44, 0]
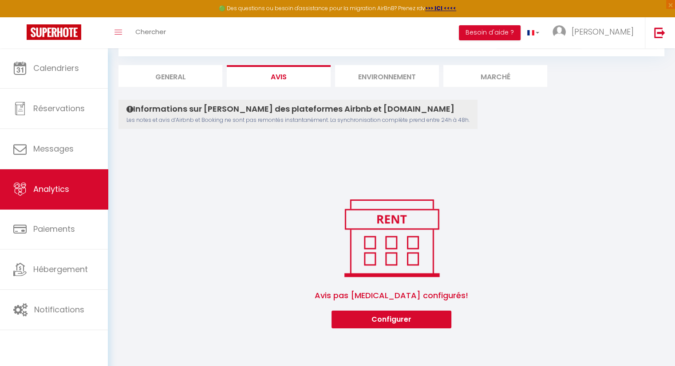
click at [362, 79] on li "Environnement" at bounding box center [387, 76] width 104 height 22
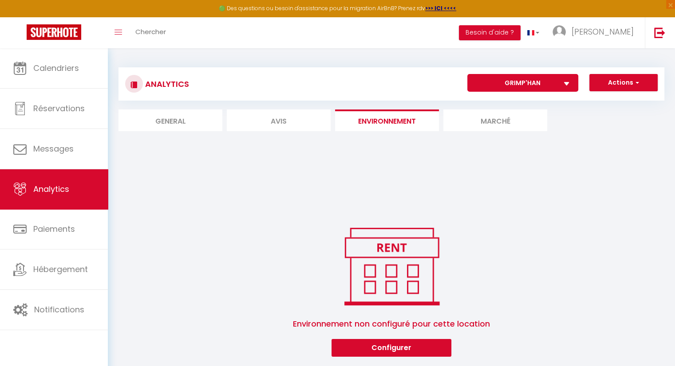
click at [488, 125] on li "Marché" at bounding box center [495, 121] width 104 height 22
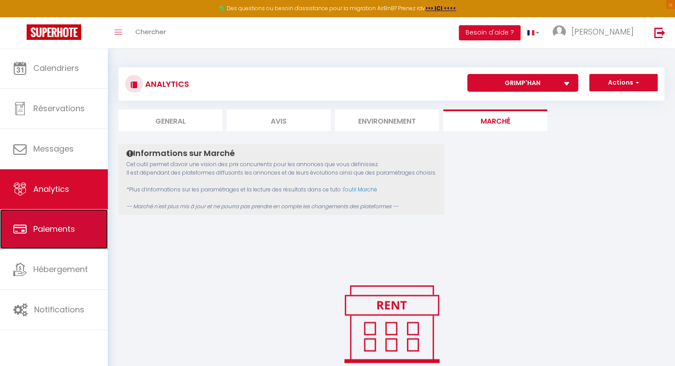
click at [80, 231] on link "Paiements" at bounding box center [54, 229] width 108 height 40
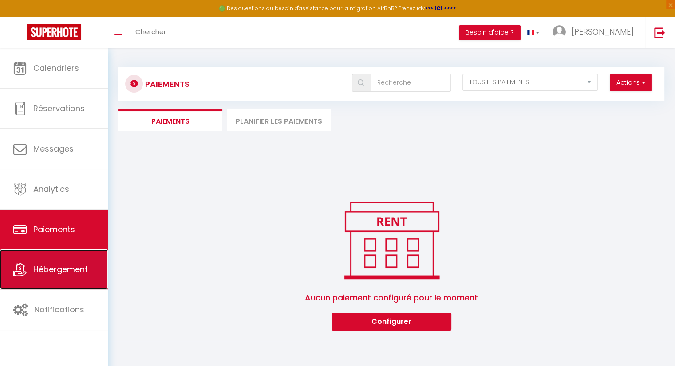
click at [62, 279] on link "Hébergement" at bounding box center [54, 270] width 108 height 40
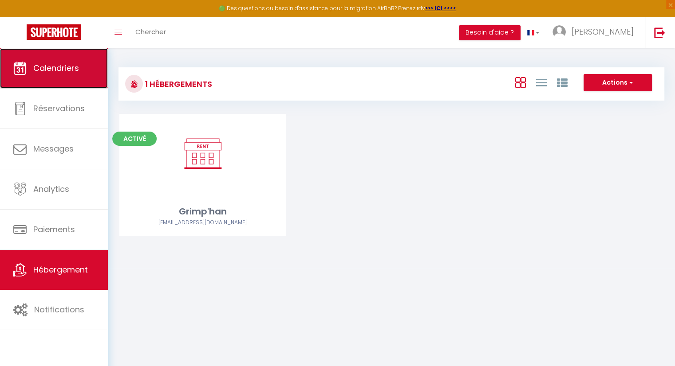
click at [75, 70] on span "Calendriers" at bounding box center [56, 68] width 46 height 11
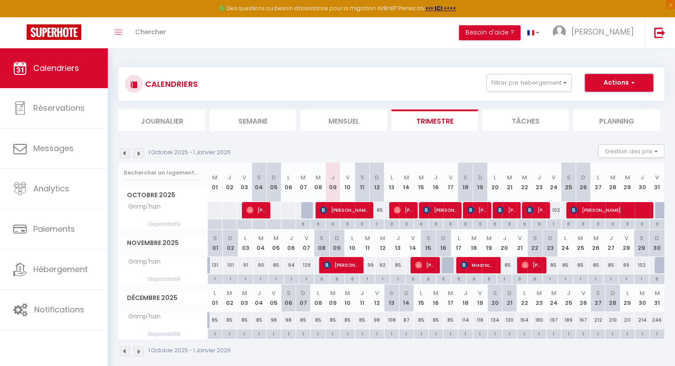
click at [612, 78] on button "Actions" at bounding box center [619, 83] width 68 height 18
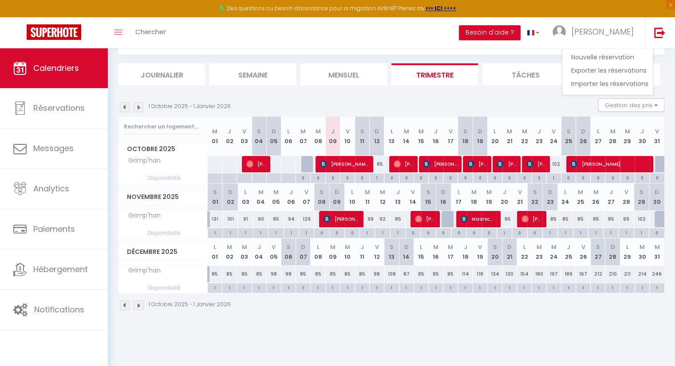
scroll to position [48, 0]
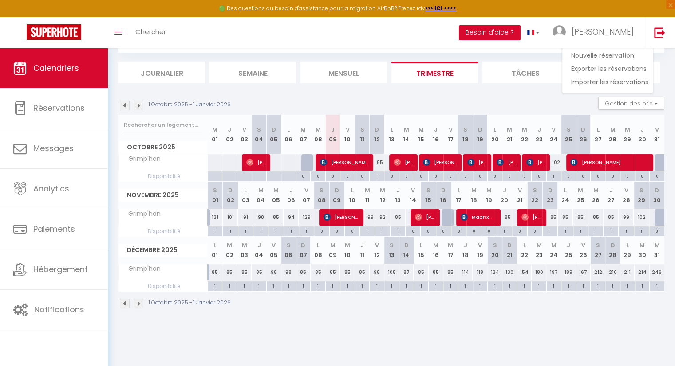
click at [338, 75] on li "Mensuel" at bounding box center [343, 73] width 86 height 22
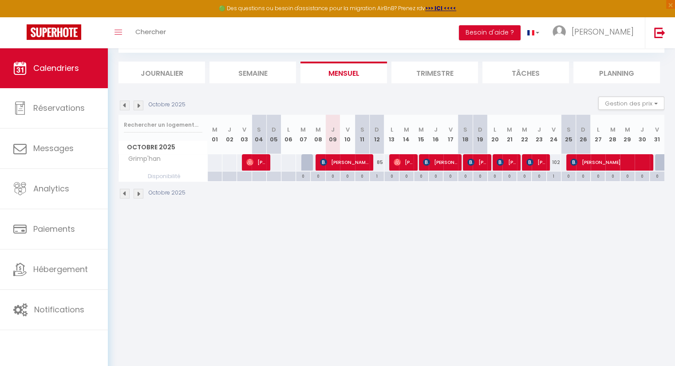
click at [388, 277] on body "🟢 Des questions ou besoin d'assistance pour la migration AirBnB? Prenez rdv >>>…" at bounding box center [337, 183] width 675 height 366
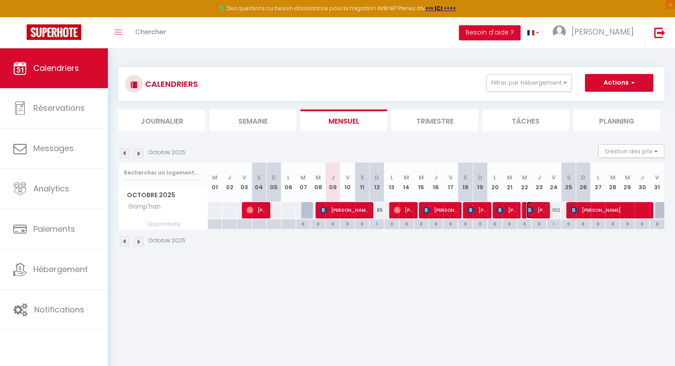
click at [538, 209] on span "[PERSON_NAME]" at bounding box center [536, 210] width 20 height 17
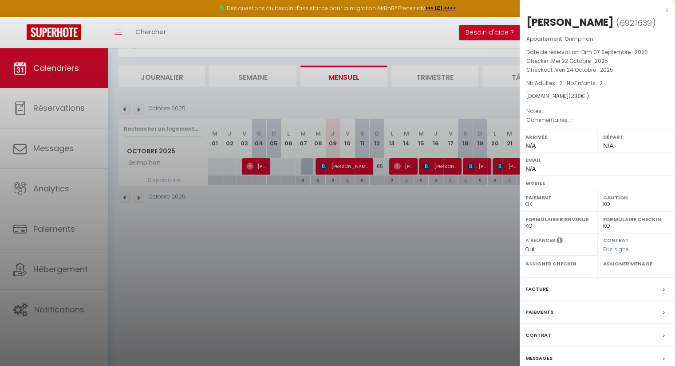
scroll to position [44, 0]
click at [382, 288] on div at bounding box center [337, 183] width 675 height 366
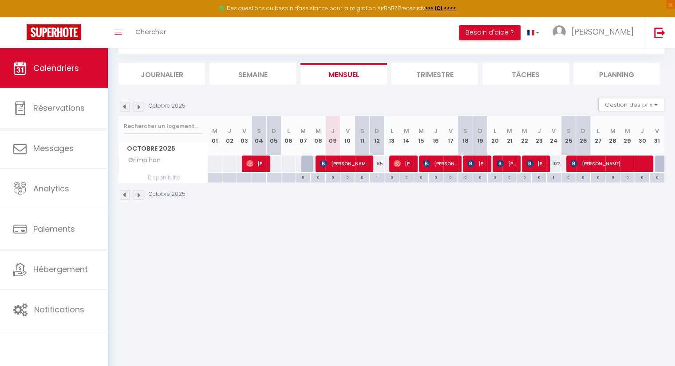
scroll to position [48, 0]
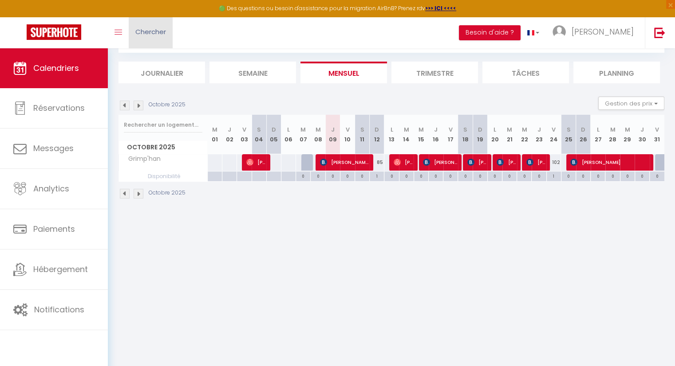
click at [141, 36] on span "Chercher" at bounding box center [150, 31] width 31 height 9
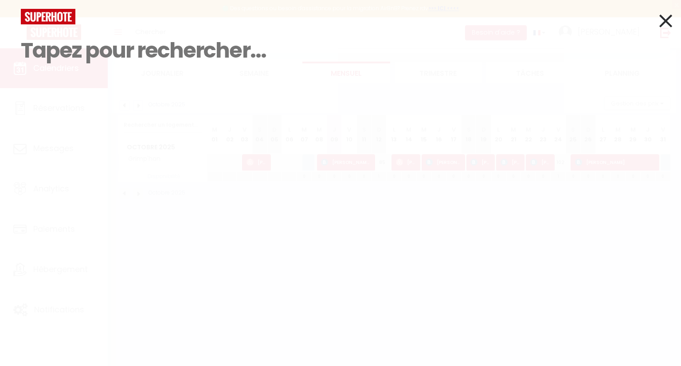
click at [668, 16] on icon at bounding box center [666, 21] width 13 height 22
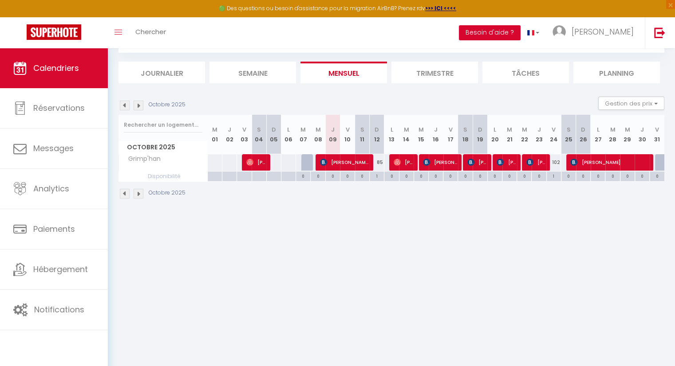
click at [520, 38] on button "Besoin d'aide ?" at bounding box center [490, 32] width 62 height 15
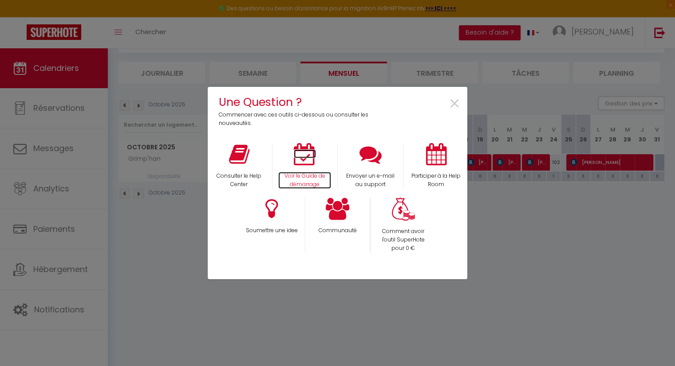
click at [307, 157] on icon at bounding box center [305, 154] width 22 height 22
